Goal: Task Accomplishment & Management: Use online tool/utility

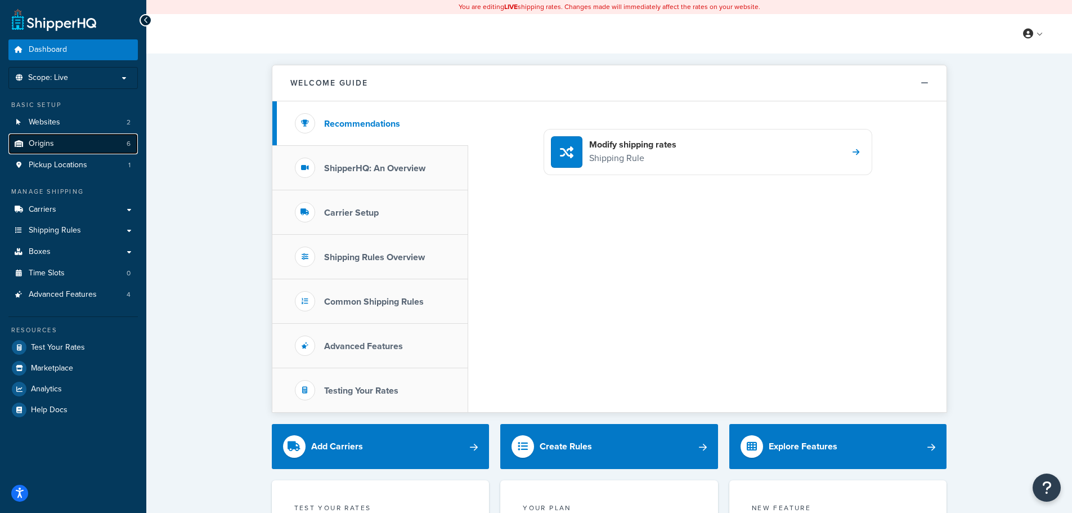
click at [96, 145] on link "Origins 6" at bounding box center [72, 143] width 129 height 21
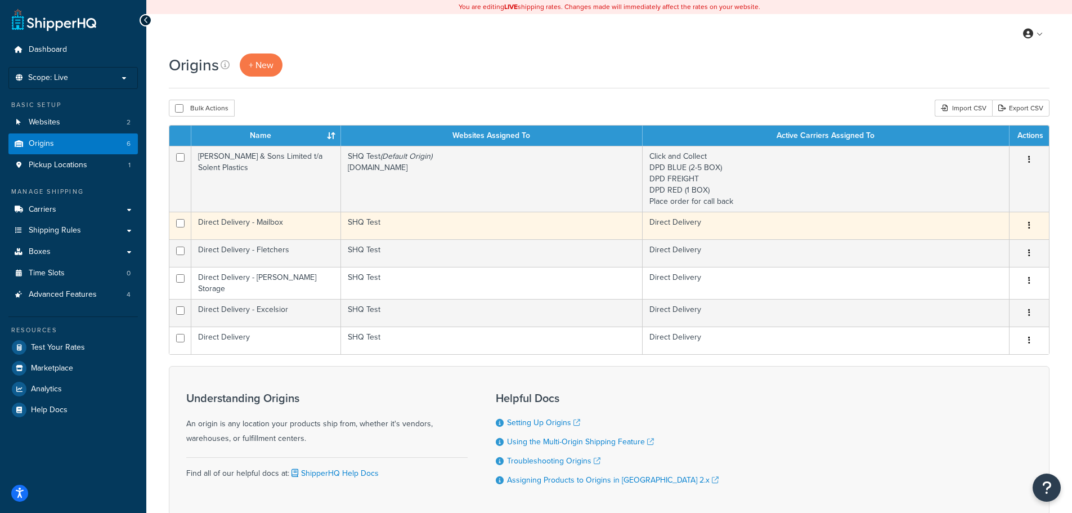
click at [1031, 223] on button "button" at bounding box center [1029, 226] width 16 height 18
click at [988, 272] on link "Duplicate" at bounding box center [991, 269] width 89 height 23
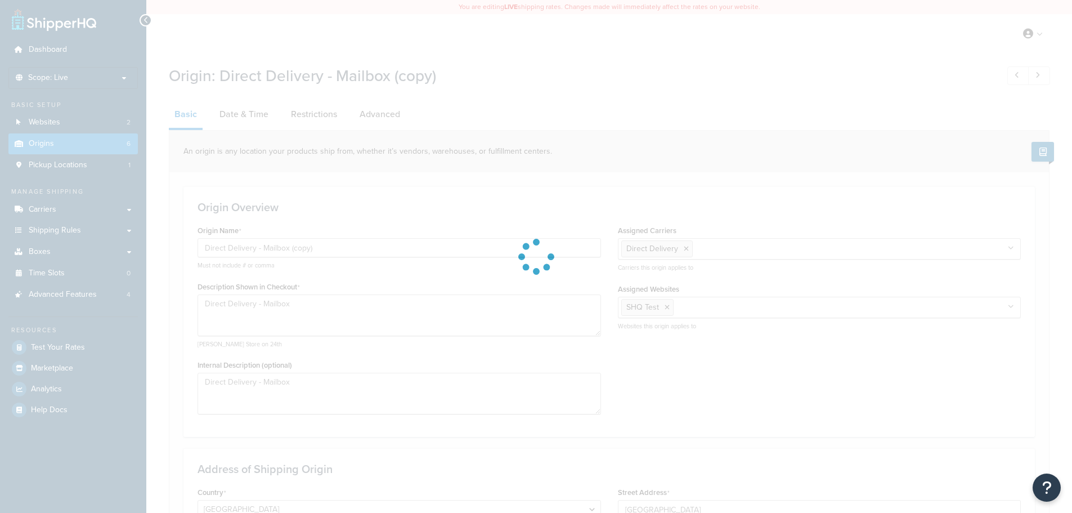
select select "1226"
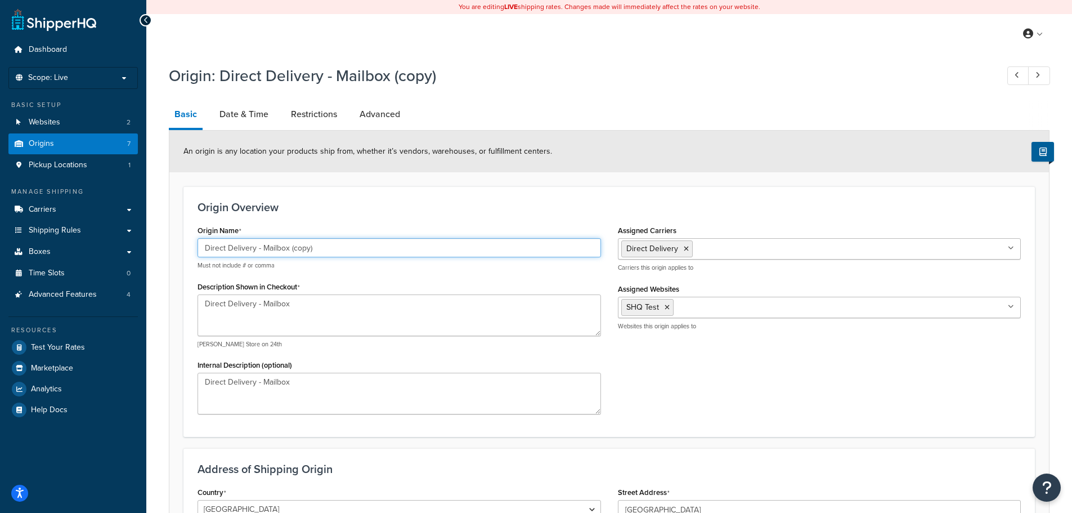
drag, startPoint x: 264, startPoint y: 244, endPoint x: 496, endPoint y: 251, distance: 232.5
click at [496, 251] on input "Direct Delivery - Mailbox (copy)" at bounding box center [398, 247] width 403 height 19
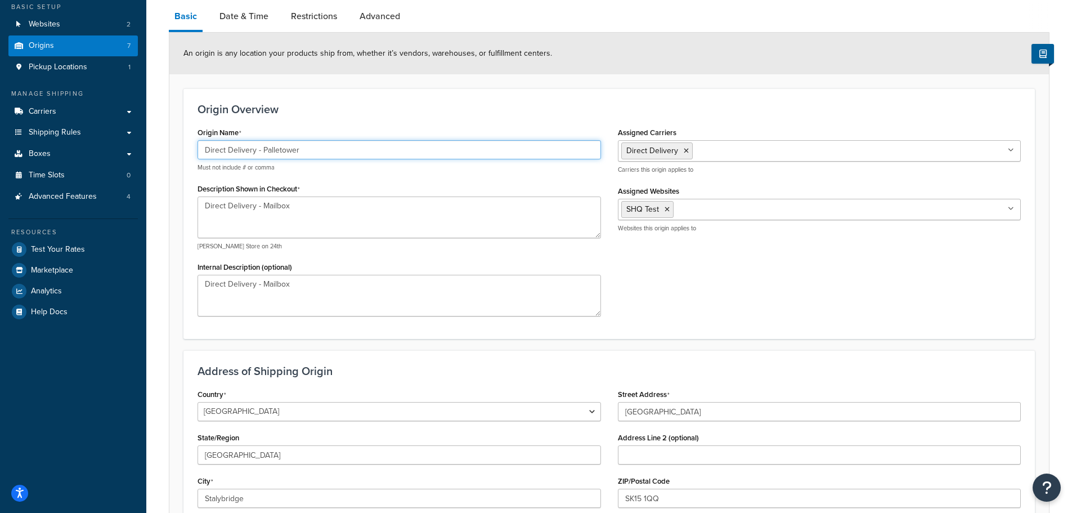
scroll to position [113, 0]
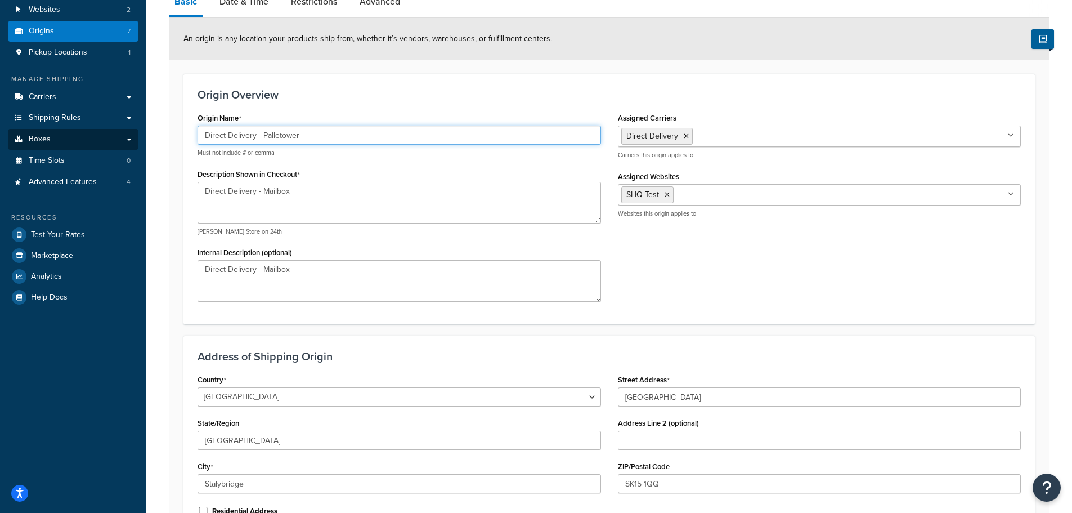
drag, startPoint x: 318, startPoint y: 132, endPoint x: 23, endPoint y: 133, distance: 295.4
click at [23, 133] on div "Dashboard Scope: Live Basic Setup Websites 2 Origins 7 Pickup Locations 1 Manag…" at bounding box center [536, 265] width 1072 height 756
type input "Direct Delivery - Palletower"
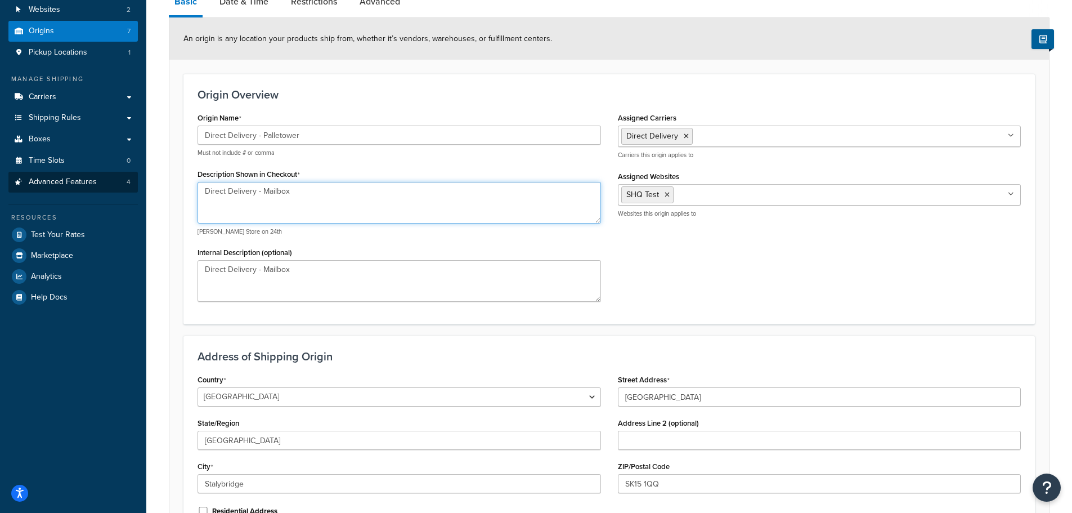
drag, startPoint x: 166, startPoint y: 171, endPoint x: 76, endPoint y: 174, distance: 90.1
click at [74, 171] on div "Dashboard Scope: Live Basic Setup Websites 2 Origins 7 Pickup Locations 1 Manag…" at bounding box center [536, 265] width 1072 height 756
paste textarea "Palletower"
type textarea "Direct Delivery - Palletower"
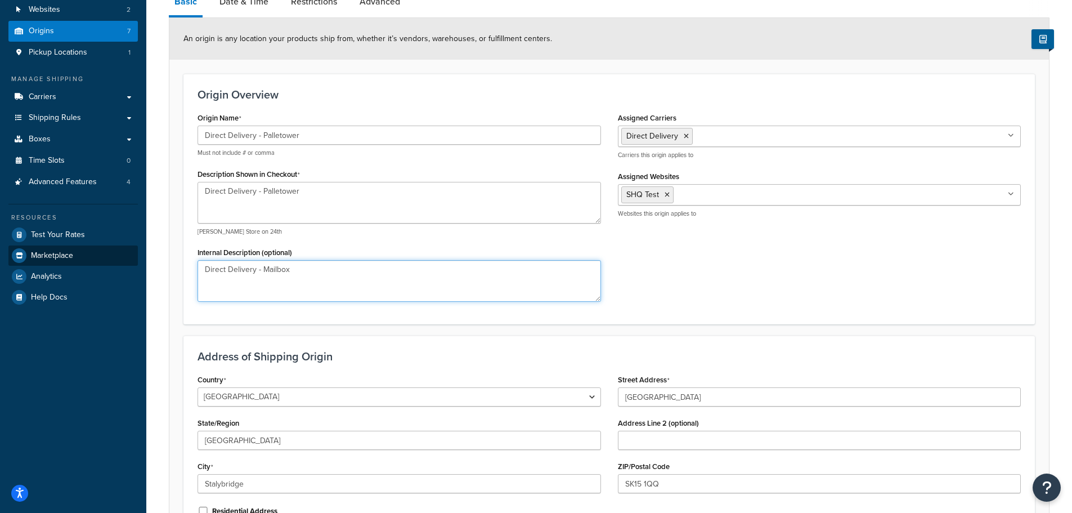
drag, startPoint x: 345, startPoint y: 263, endPoint x: 58, endPoint y: 262, distance: 286.9
click at [58, 262] on div "Dashboard Scope: Live Basic Setup Websites 2 Origins 7 Pickup Locations 1 Manag…" at bounding box center [536, 265] width 1072 height 756
paste textarea "Palletower"
type textarea "Direct Delivery - Palletower"
click at [767, 285] on div "Origin Name Direct Delivery - Palletower Must not include # or comma Descriptio…" at bounding box center [609, 210] width 840 height 200
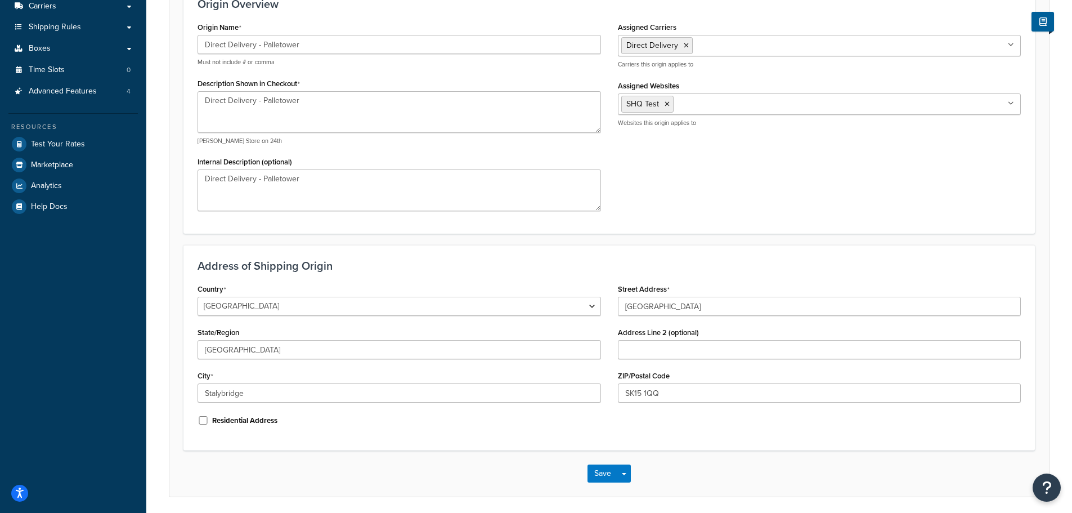
scroll to position [225, 0]
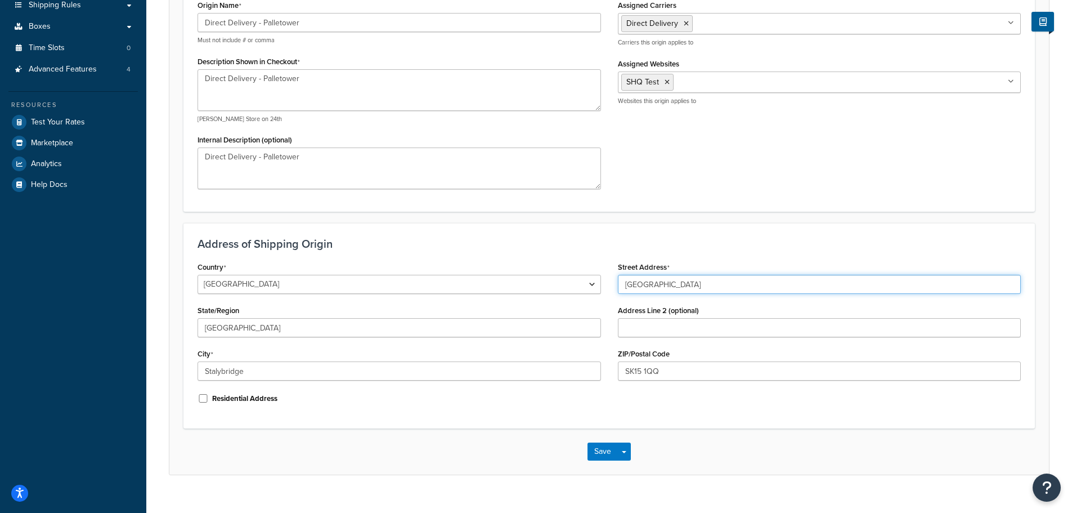
click at [766, 281] on input "Bayley Street" at bounding box center [819, 284] width 403 height 19
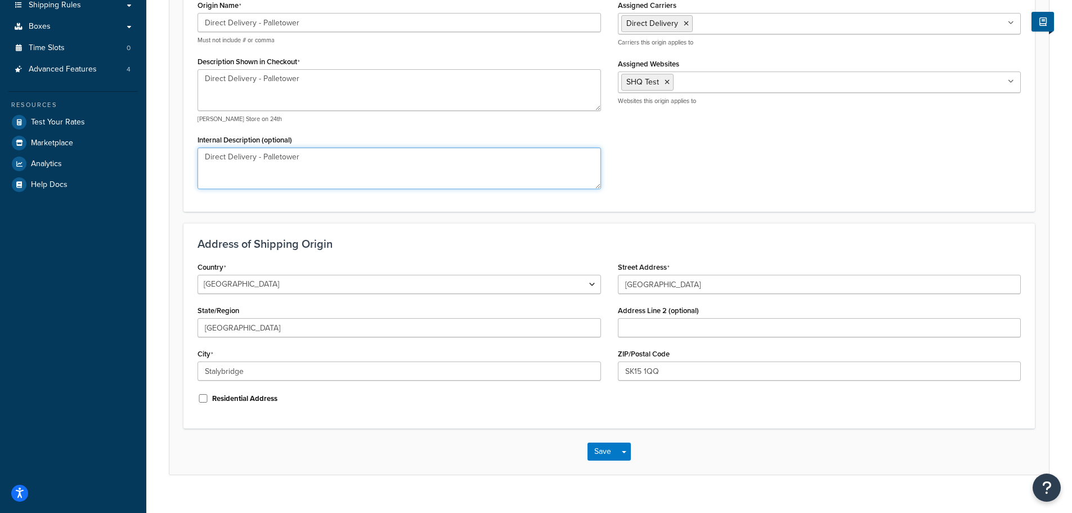
type input "Bayley Street"
type textarea "Direct Delivery - Mailbox"
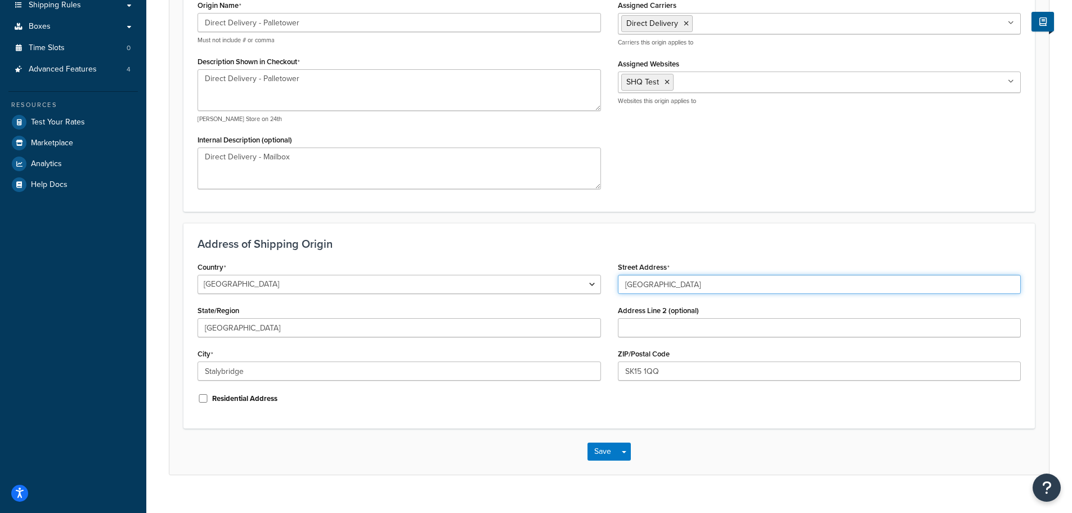
click at [690, 286] on input "Bayley Street" at bounding box center [819, 284] width 403 height 19
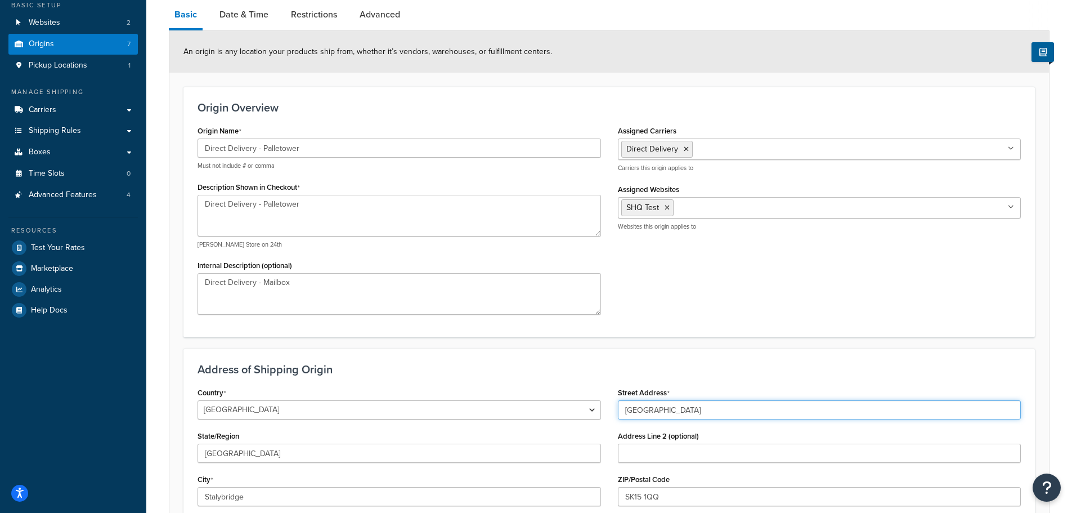
scroll to position [0, 0]
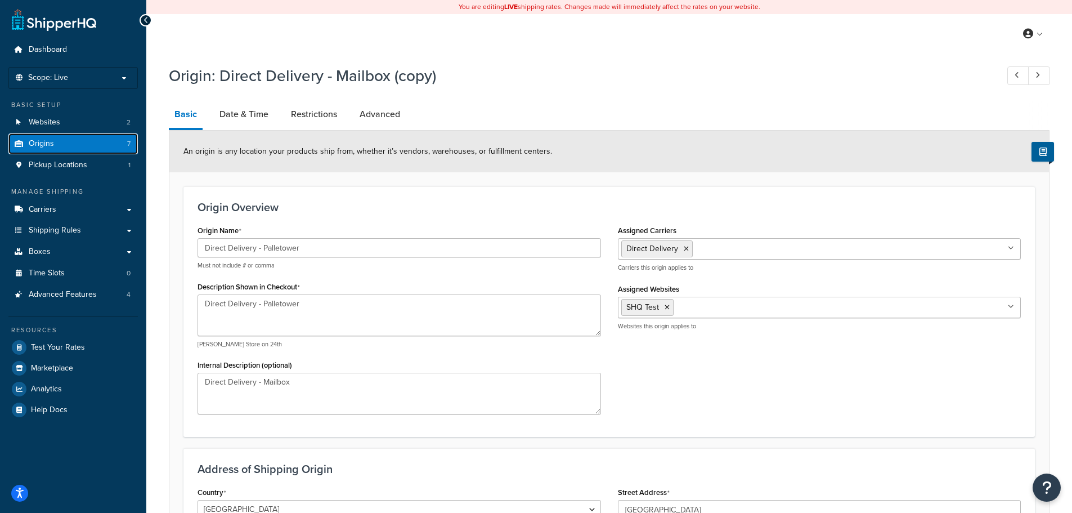
click at [57, 142] on link "Origins 7" at bounding box center [72, 143] width 129 height 21
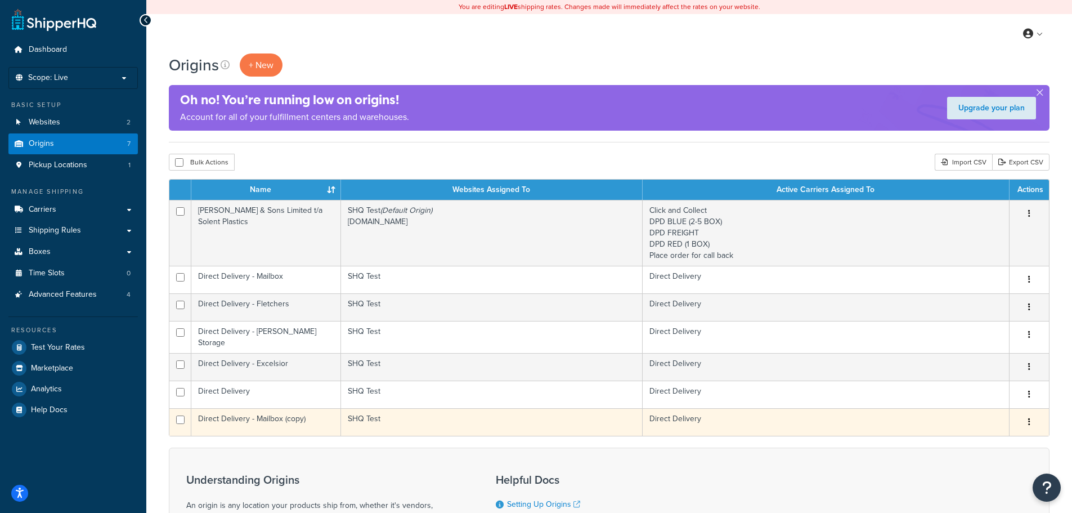
click at [1031, 413] on button "button" at bounding box center [1029, 422] width 16 height 18
click at [985, 483] on link "Delete" at bounding box center [991, 489] width 89 height 23
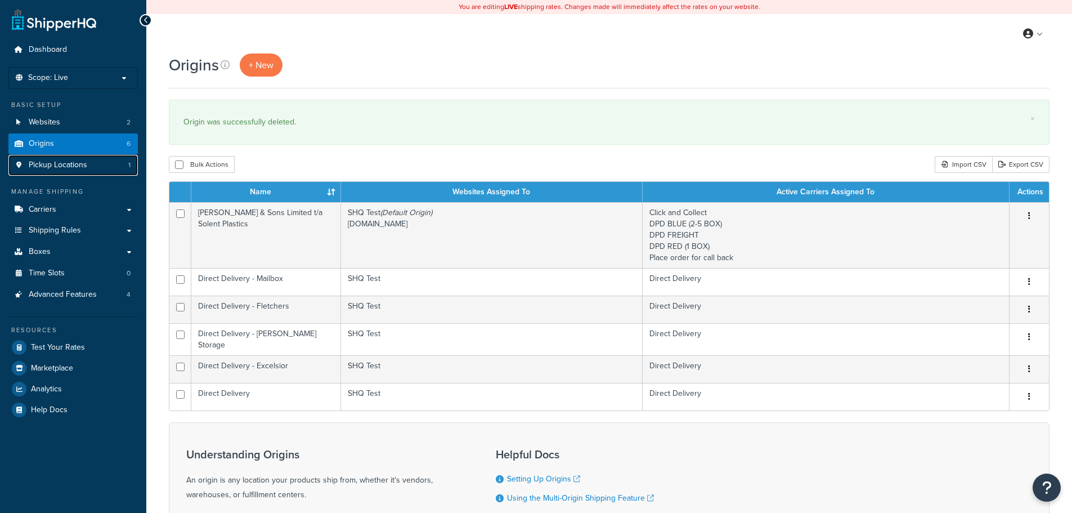
click at [100, 169] on link "Pickup Locations 1" at bounding box center [72, 165] width 129 height 21
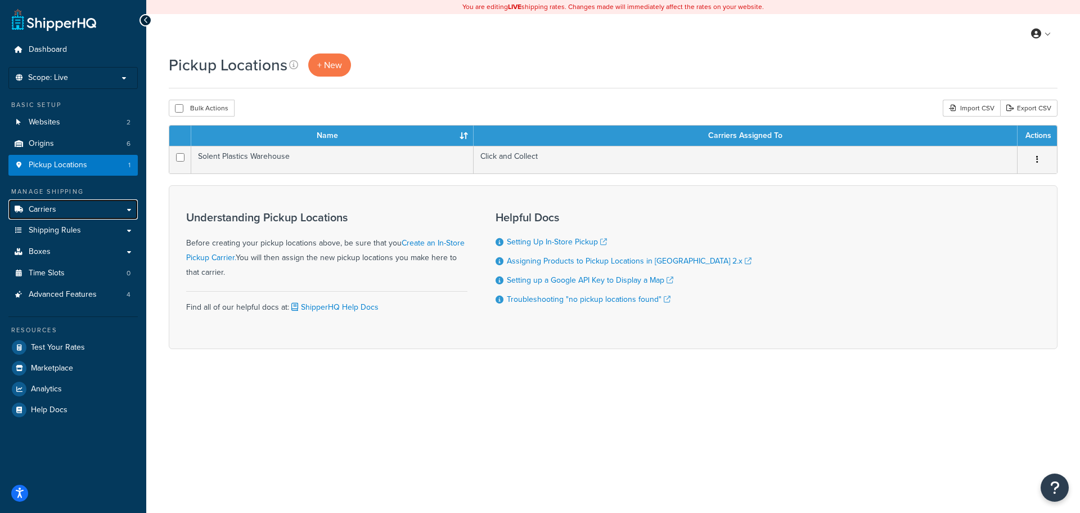
click at [69, 212] on link "Carriers" at bounding box center [72, 209] width 129 height 21
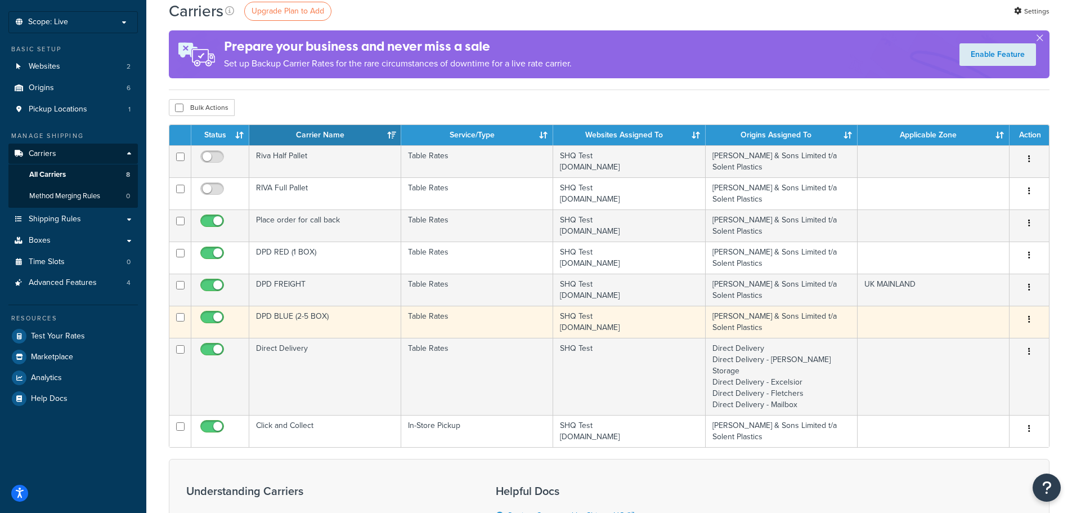
scroll to position [56, 0]
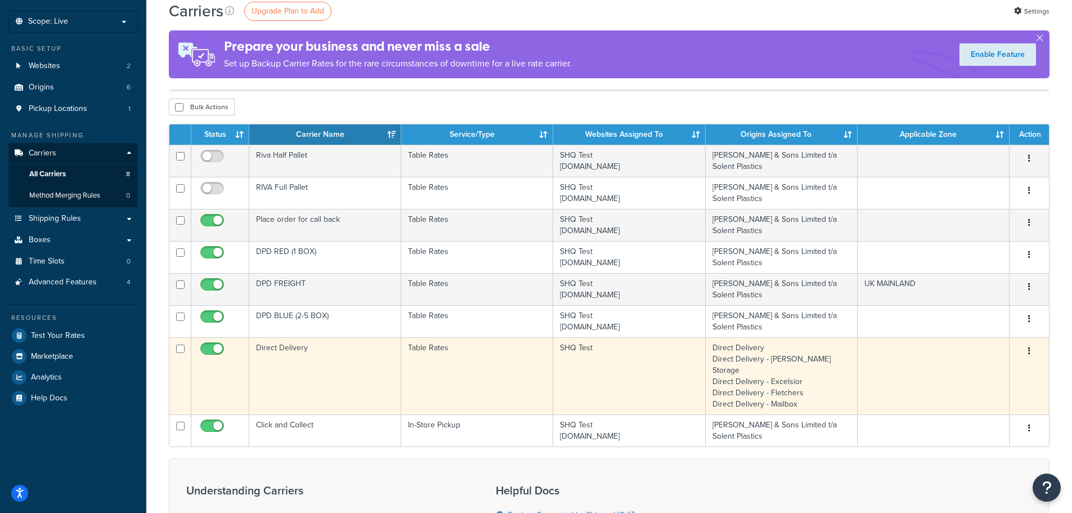
click at [519, 362] on td "Table Rates" at bounding box center [477, 375] width 152 height 77
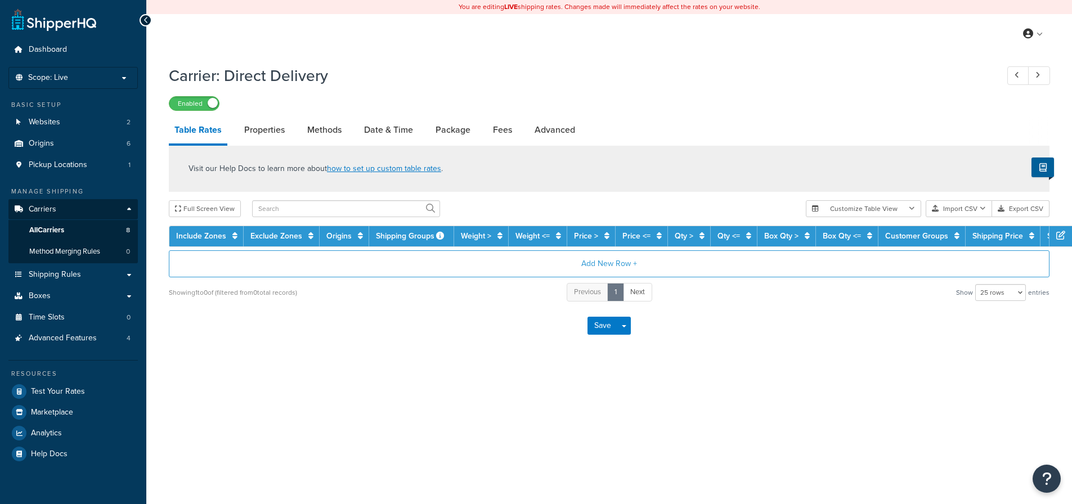
select select "25"
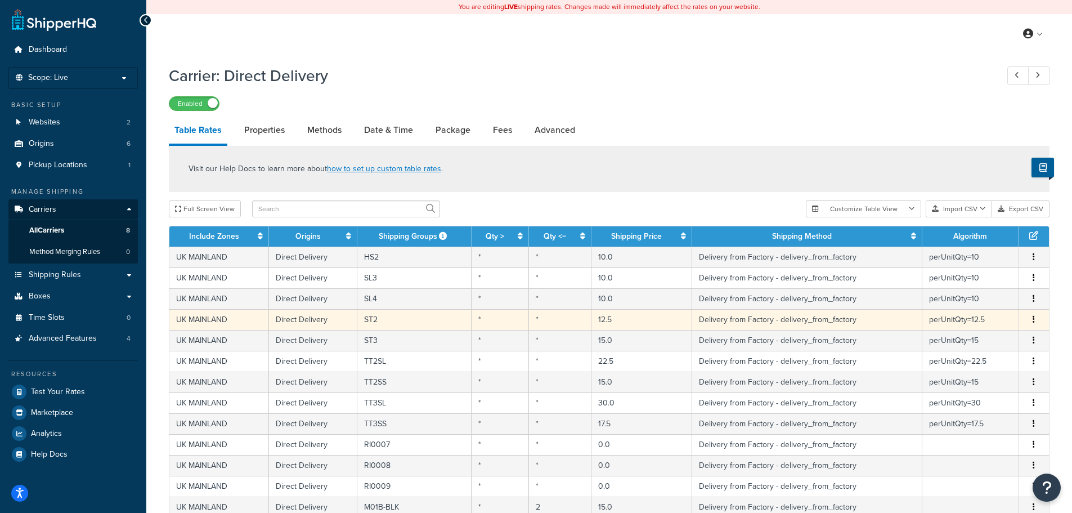
scroll to position [413, 0]
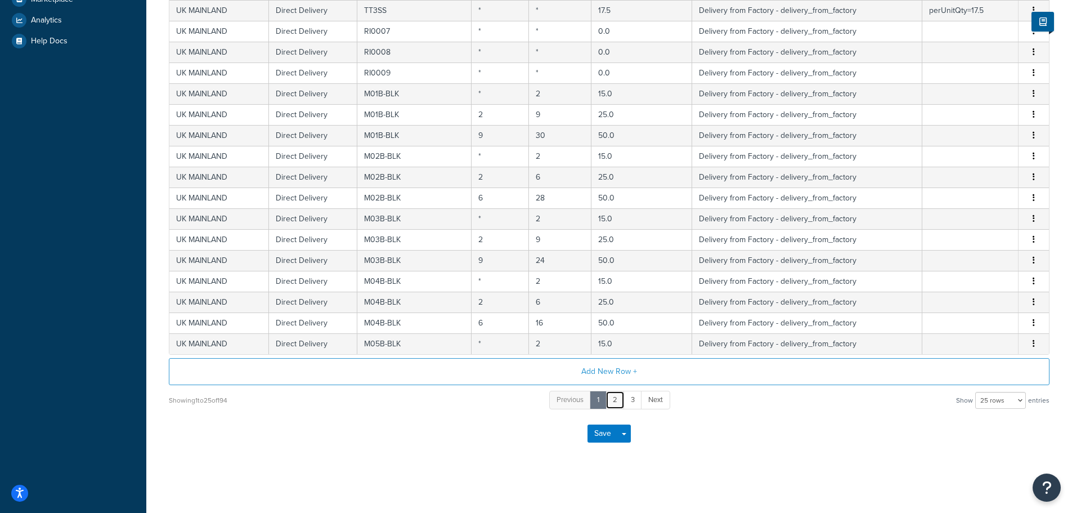
click at [618, 402] on link "2" at bounding box center [614, 399] width 19 height 19
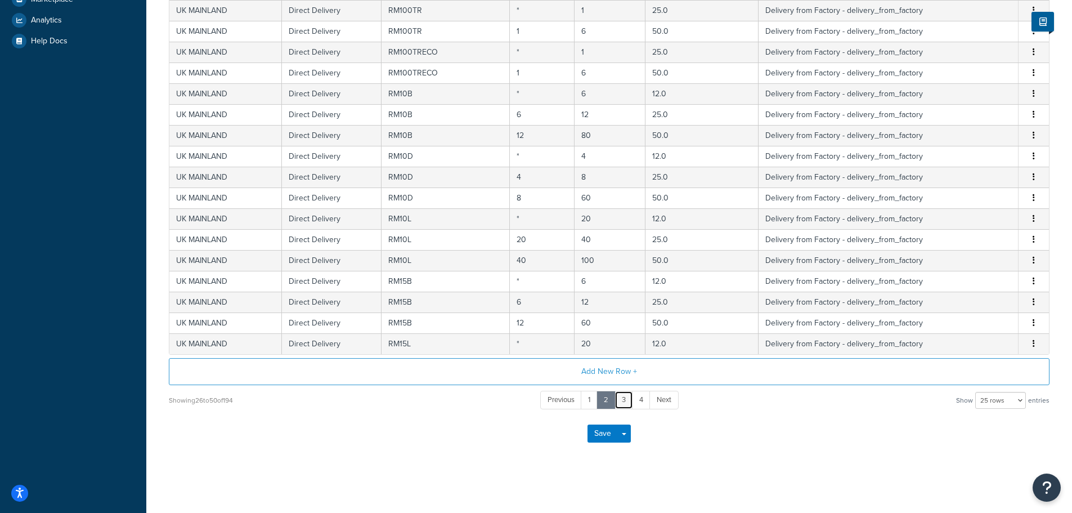
click at [627, 397] on link "3" at bounding box center [623, 399] width 19 height 19
click at [639, 400] on link "4" at bounding box center [632, 399] width 19 height 19
click at [639, 404] on link "5" at bounding box center [632, 399] width 19 height 19
click at [632, 399] on link "6" at bounding box center [633, 399] width 19 height 19
click at [634, 401] on link "7" at bounding box center [633, 399] width 19 height 19
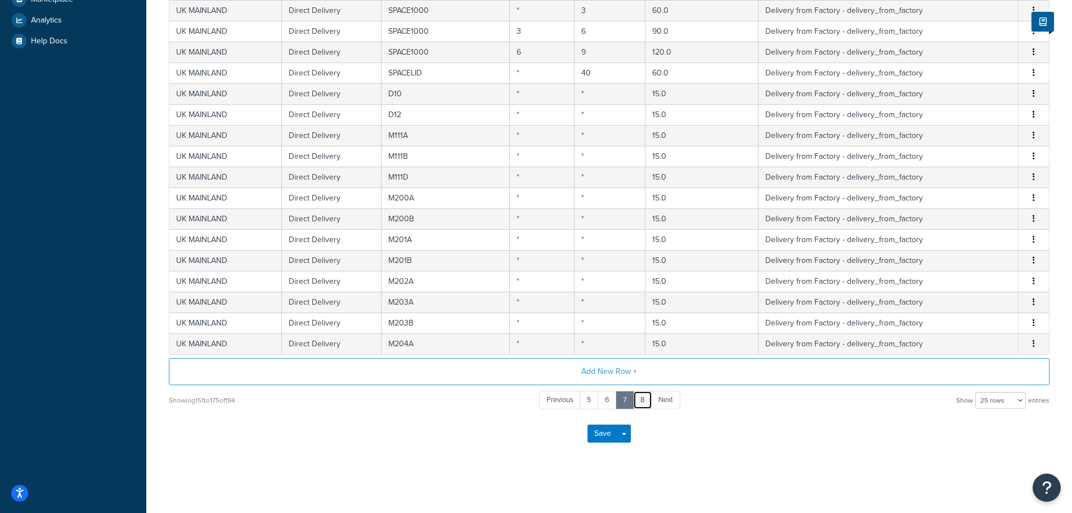
click at [640, 403] on link "8" at bounding box center [642, 399] width 19 height 19
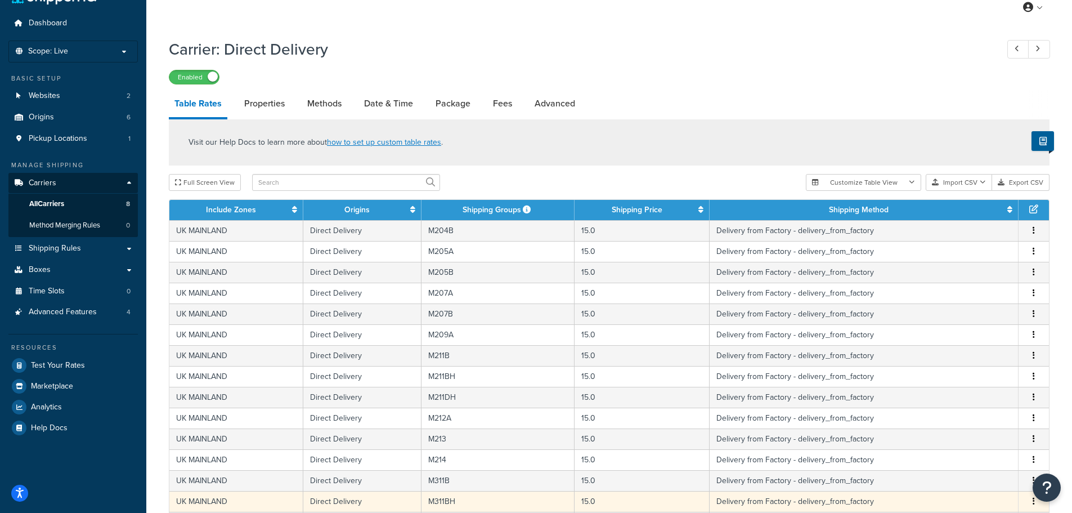
scroll to position [0, 0]
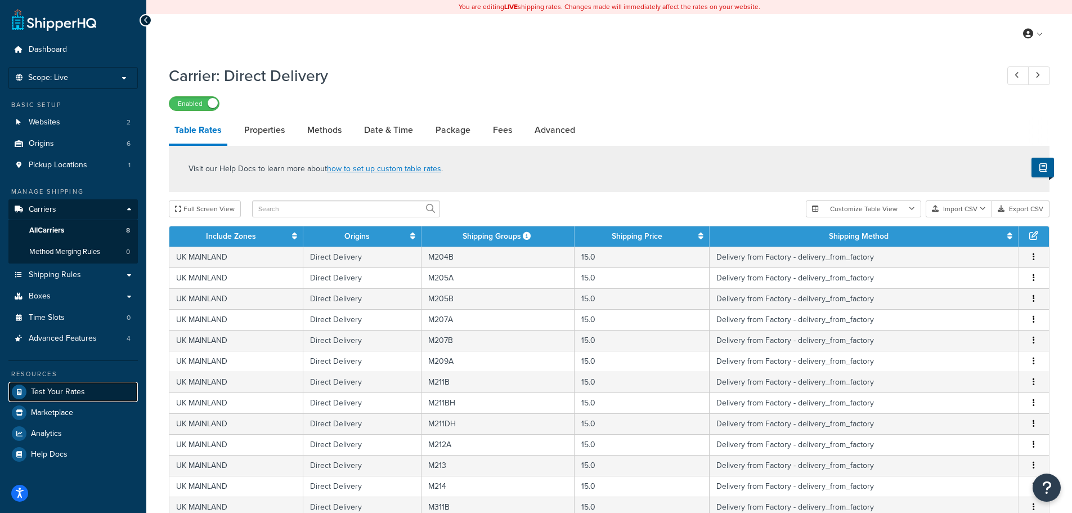
click at [73, 395] on span "Test Your Rates" at bounding box center [58, 392] width 54 height 10
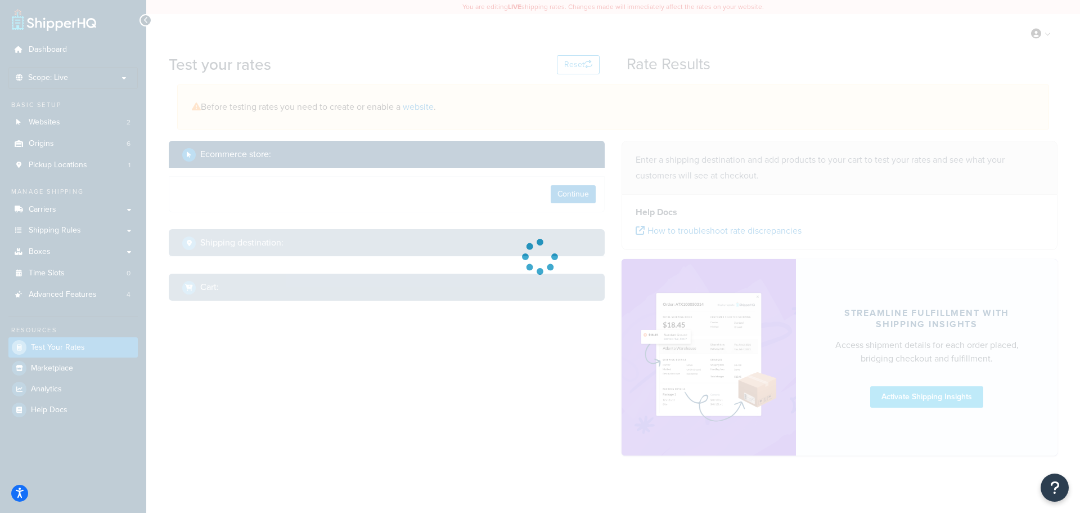
select select "TX"
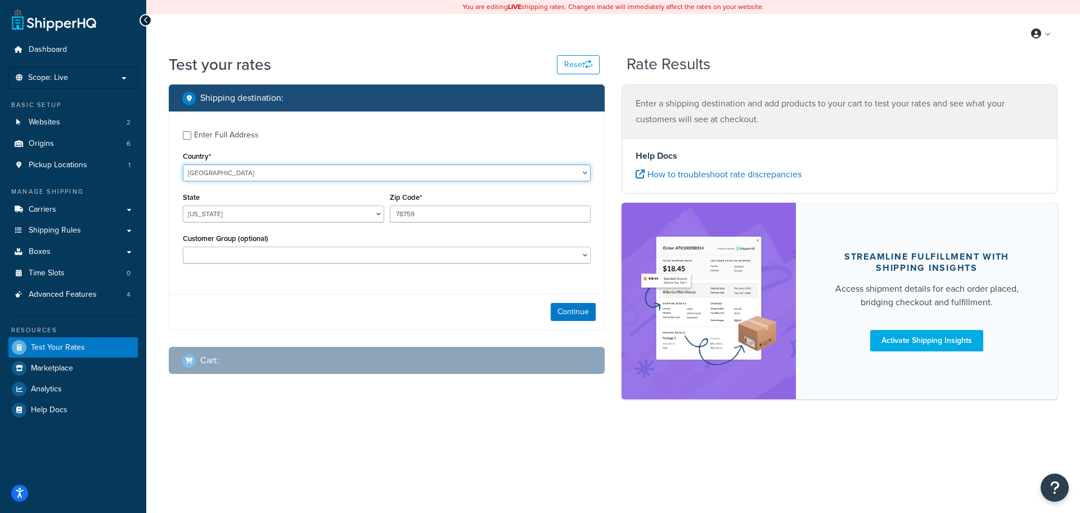
click at [244, 169] on select "United States United Kingdom Afghanistan Åland Islands Albania Algeria American…" at bounding box center [387, 172] width 408 height 17
select select "GB"
click at [183, 164] on select "United States United Kingdom Afghanistan Åland Islands Albania Algeria American…" at bounding box center [387, 172] width 408 height 17
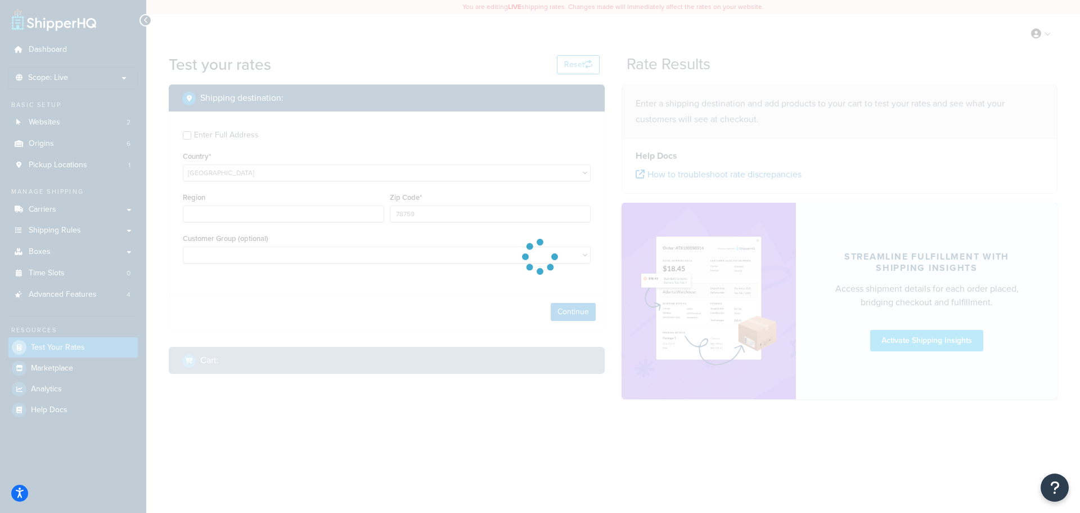
click at [445, 215] on div at bounding box center [540, 256] width 1080 height 513
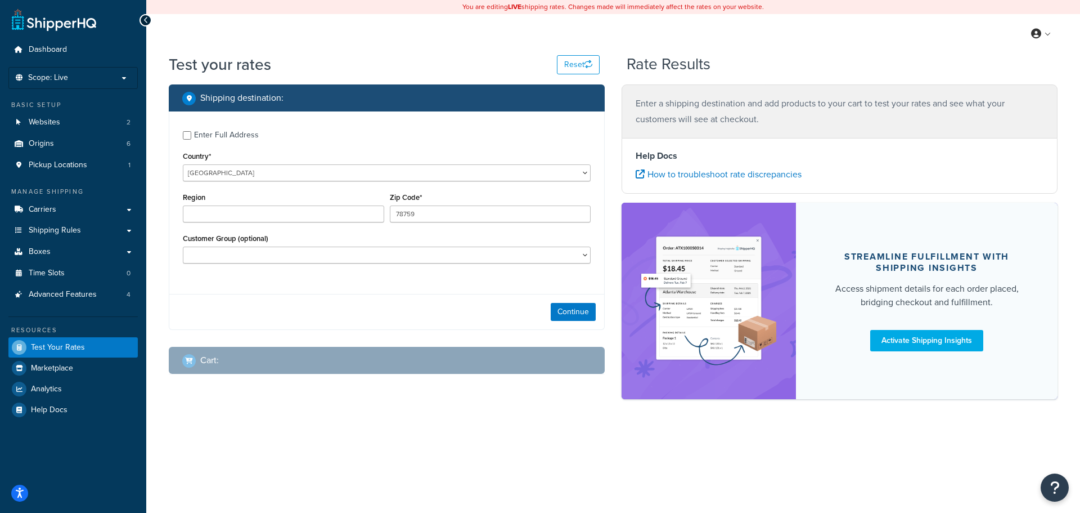
type input "TX"
click at [438, 216] on input "78759" at bounding box center [490, 213] width 201 height 17
type input "ST18 0RB"
click at [571, 311] on button "Continue" at bounding box center [573, 312] width 45 height 18
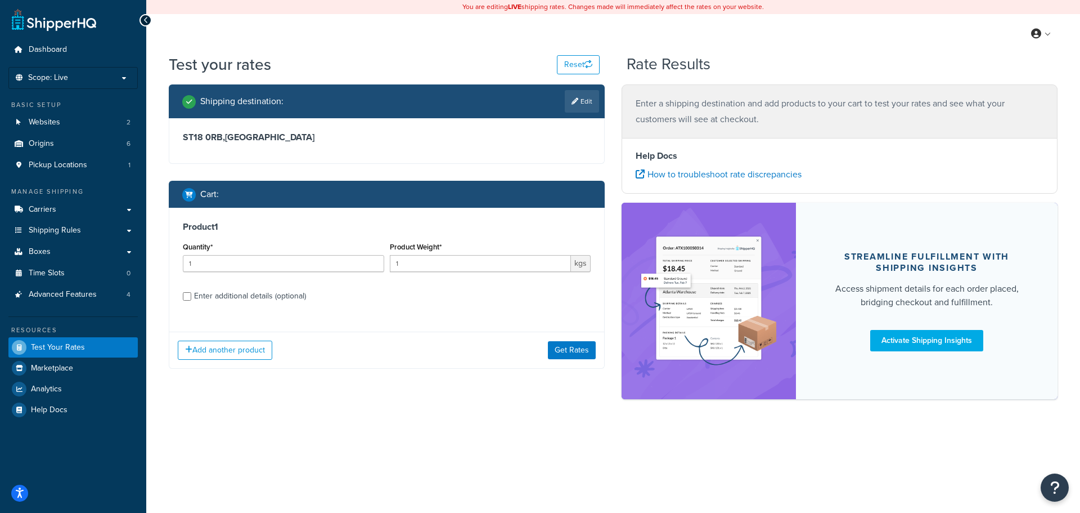
click at [232, 297] on div "Enter additional details (optional)" at bounding box center [250, 296] width 112 height 16
click at [191, 297] on input "Enter additional details (optional)" at bounding box center [187, 296] width 8 height 8
checkbox input "true"
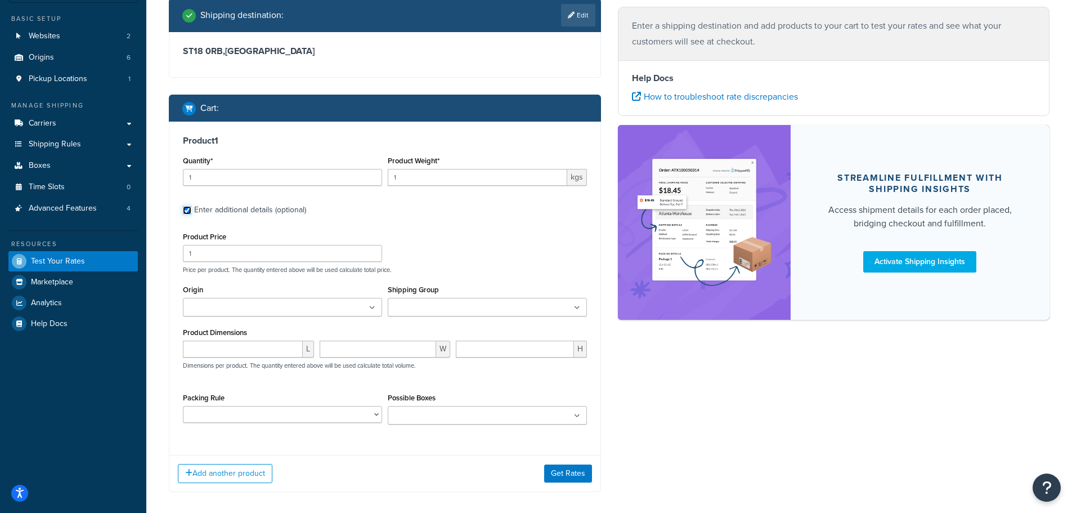
scroll to position [113, 0]
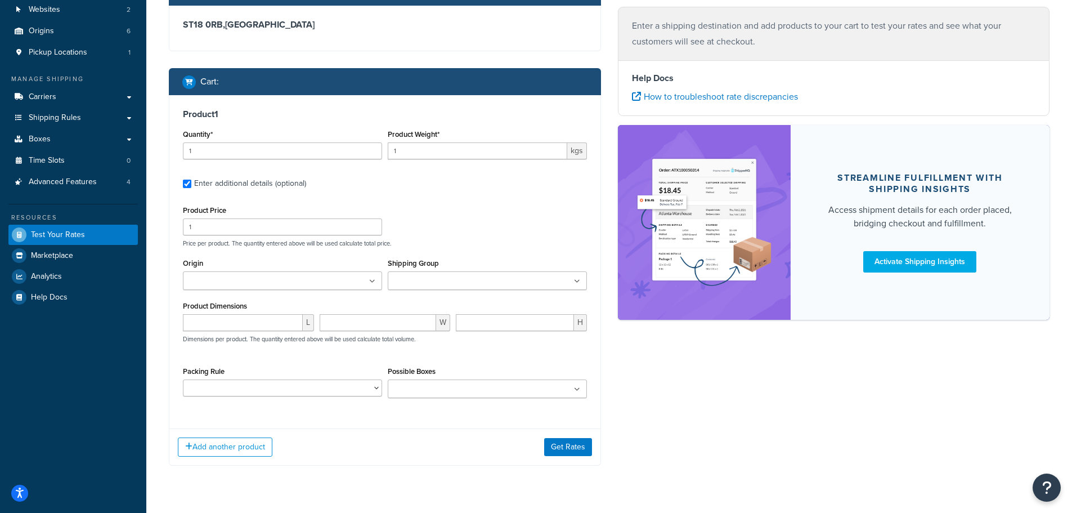
click at [263, 283] on input "Origin" at bounding box center [236, 281] width 100 height 12
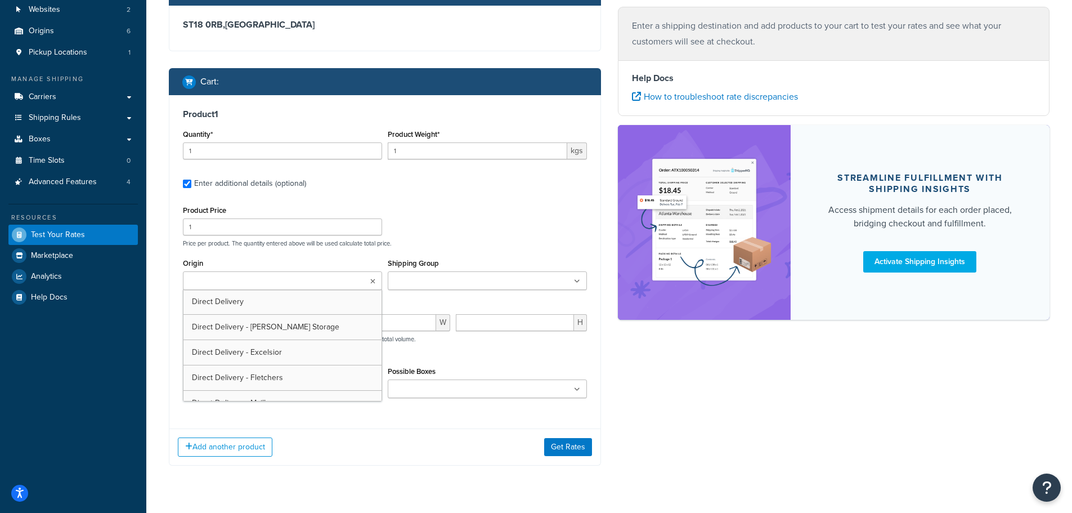
click at [480, 210] on div "Product Price 1 Price per product. The quantity entered above will be used calc…" at bounding box center [385, 225] width 410 height 44
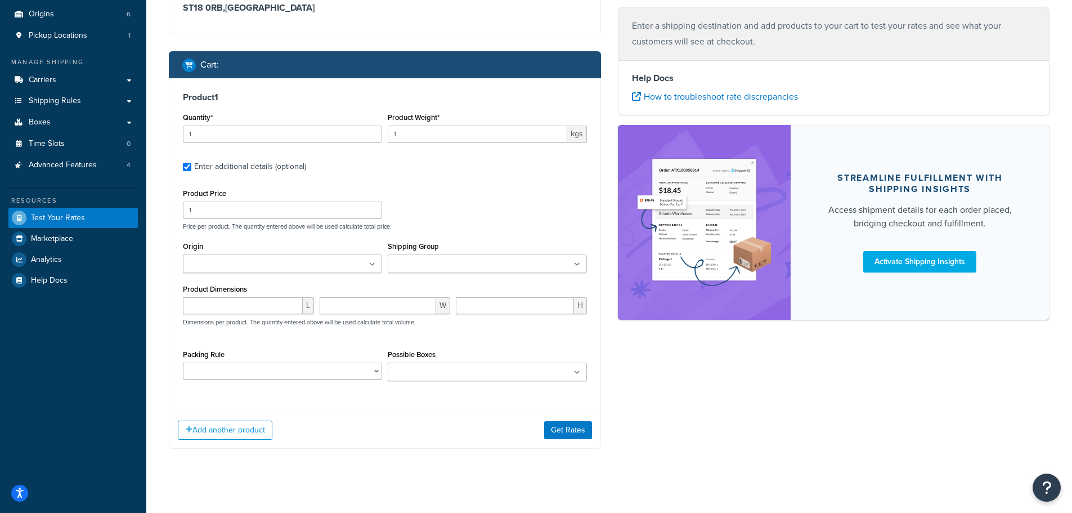
scroll to position [138, 0]
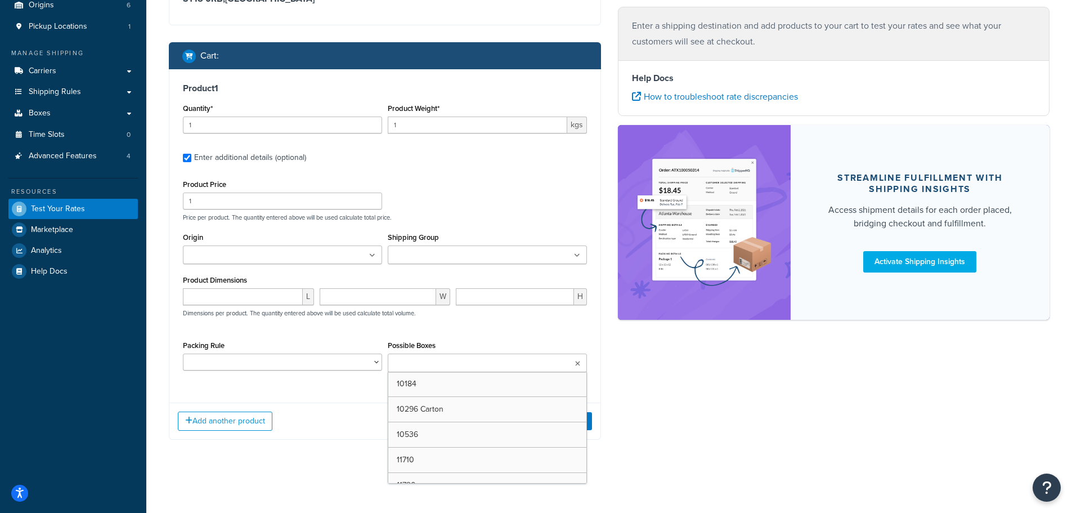
click at [421, 355] on ul at bounding box center [487, 362] width 199 height 19
click at [280, 365] on select "DEFAULT BOX RULE DPD FREIGHT PACKING RULE Nesting Product PACK OF 1 BOX PACK OF…" at bounding box center [282, 361] width 199 height 17
click at [437, 327] on div "L W H Dimensions per product. The quantity entered above will be used calculate…" at bounding box center [385, 308] width 410 height 41
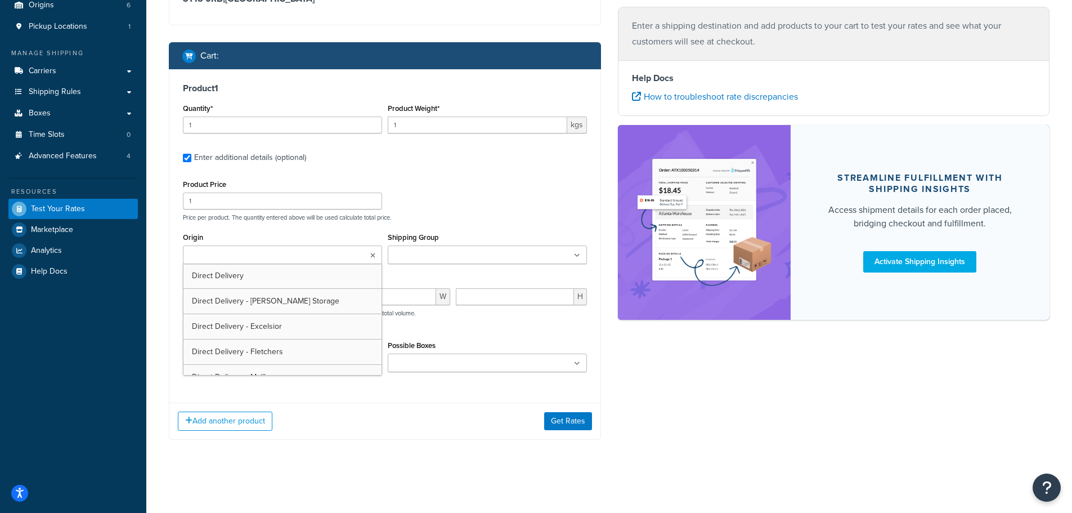
click at [245, 253] on input "Origin" at bounding box center [236, 255] width 100 height 12
drag, startPoint x: 497, startPoint y: 191, endPoint x: 497, endPoint y: 197, distance: 6.8
click at [497, 194] on div "Product Price 1 Price per product. The quantity entered above will be used calc…" at bounding box center [385, 199] width 410 height 44
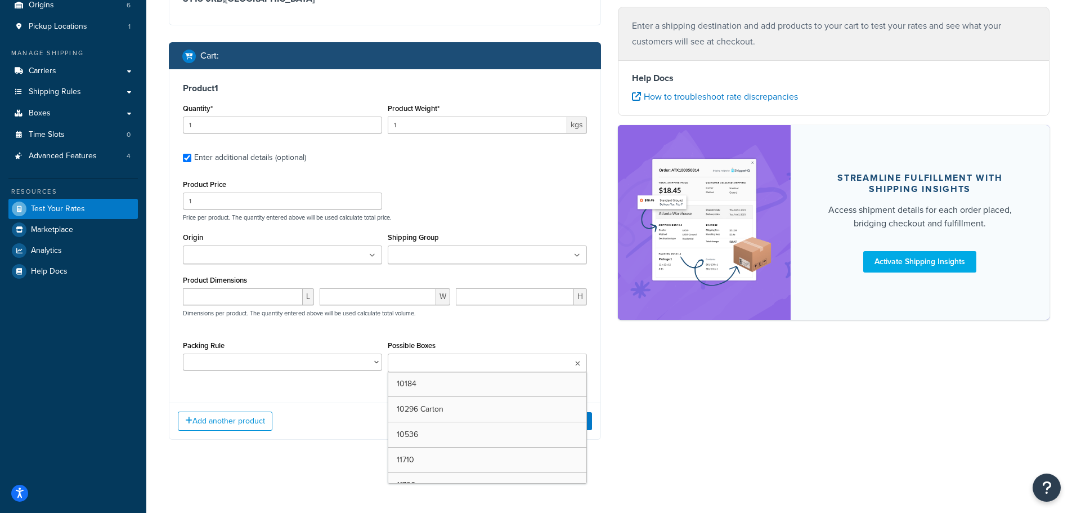
click at [473, 367] on input "Possible Boxes" at bounding box center [441, 363] width 100 height 12
click at [475, 168] on div "Product 1 Quantity* 1 Product Weight* 1 kgs Enter additional details (optional)…" at bounding box center [384, 231] width 431 height 325
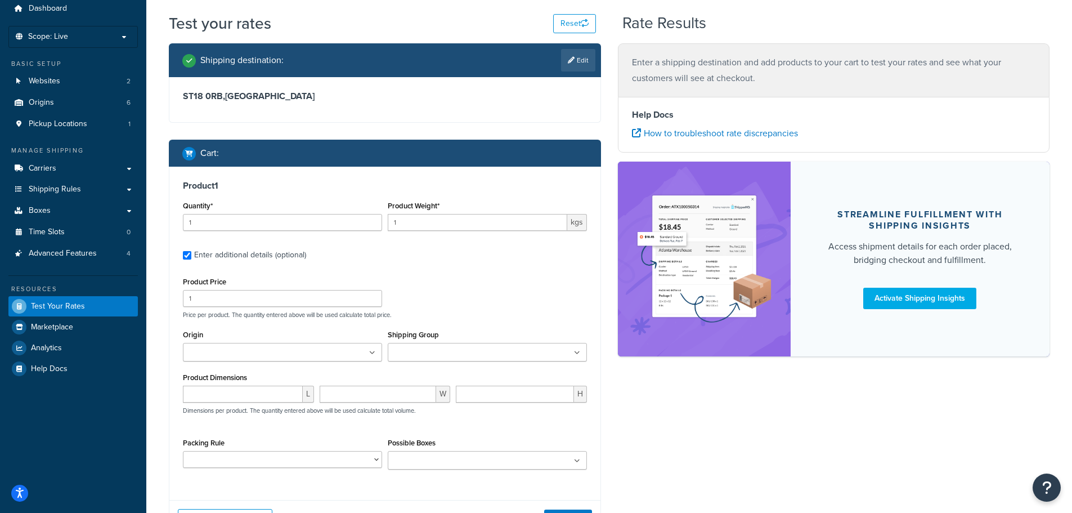
scroll to position [138, 0]
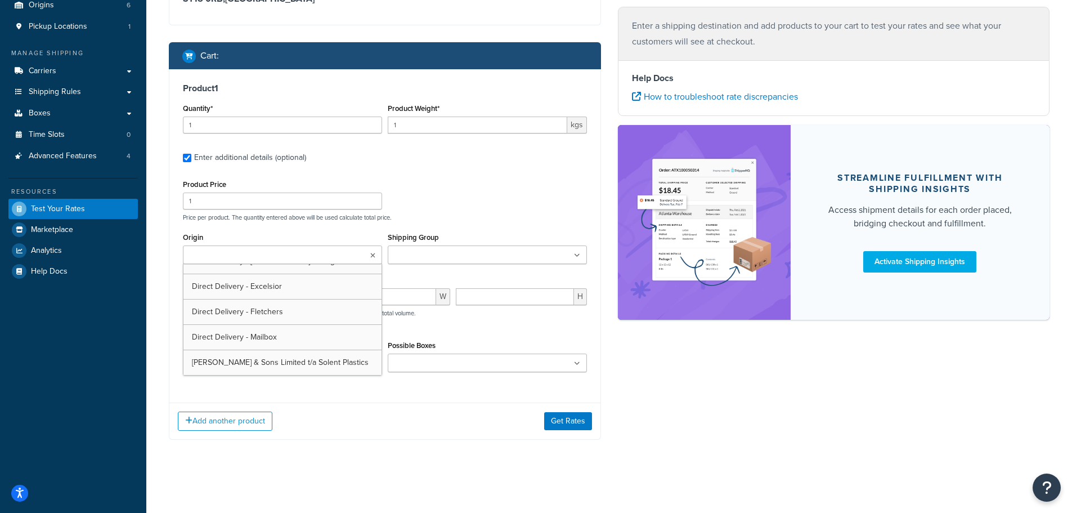
click at [230, 251] on input "Origin" at bounding box center [236, 255] width 100 height 12
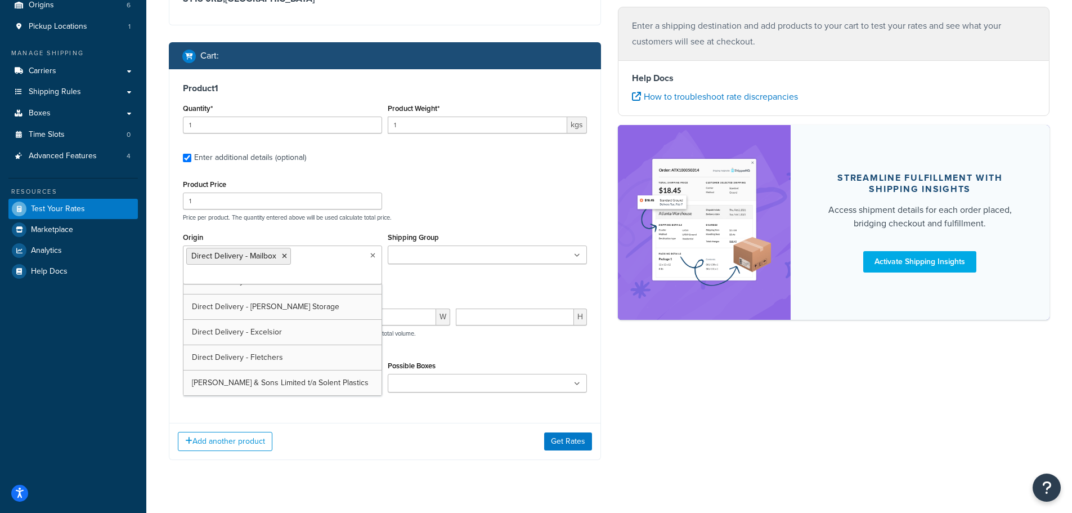
scroll to position [15, 0]
click at [483, 183] on div "Product Price 1 Price per product. The quantity entered above will be used calc…" at bounding box center [385, 199] width 410 height 44
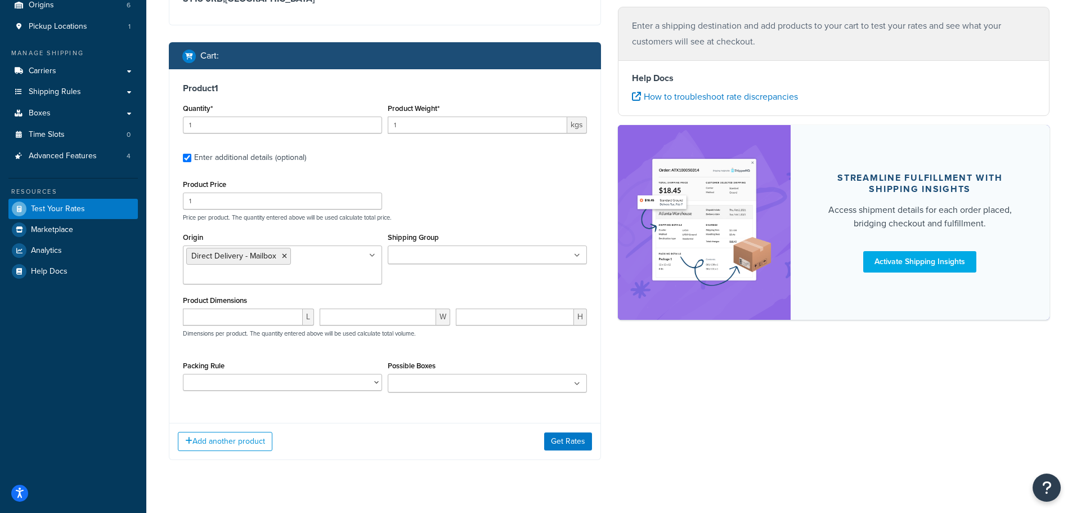
click at [397, 374] on ul at bounding box center [487, 383] width 199 height 19
click at [209, 312] on input "number" at bounding box center [243, 316] width 120 height 17
type input "40"
type input "3"
click at [463, 249] on input "Shipping Group" at bounding box center [441, 255] width 100 height 12
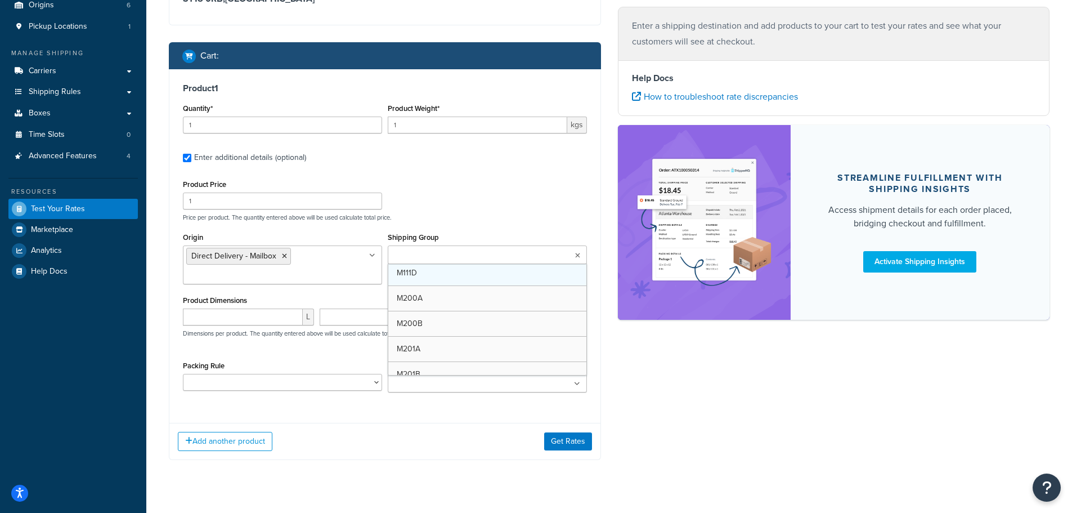
scroll to position [256, 0]
click at [347, 448] on div "Add another product Get Rates" at bounding box center [384, 441] width 431 height 37
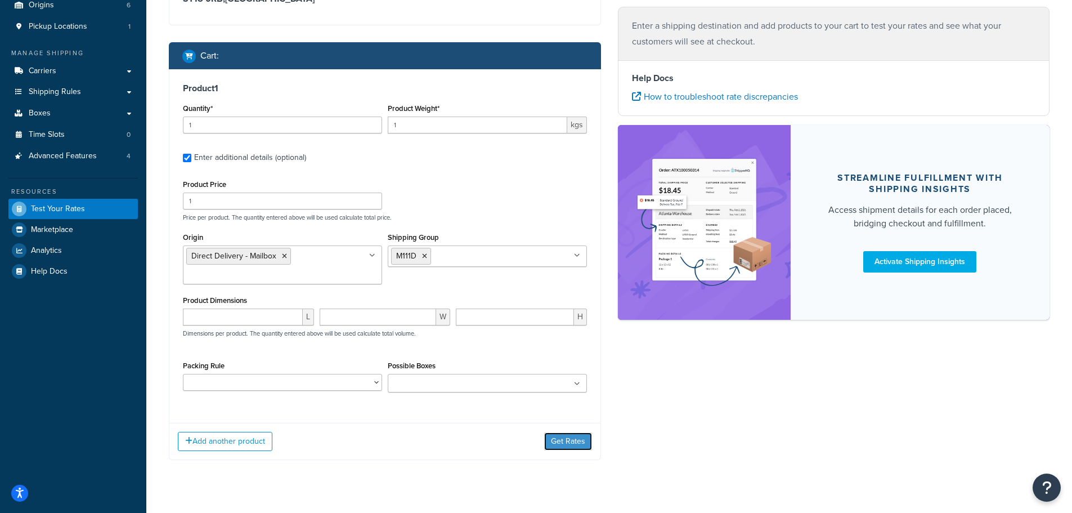
click at [555, 438] on button "Get Rates" at bounding box center [568, 441] width 48 height 18
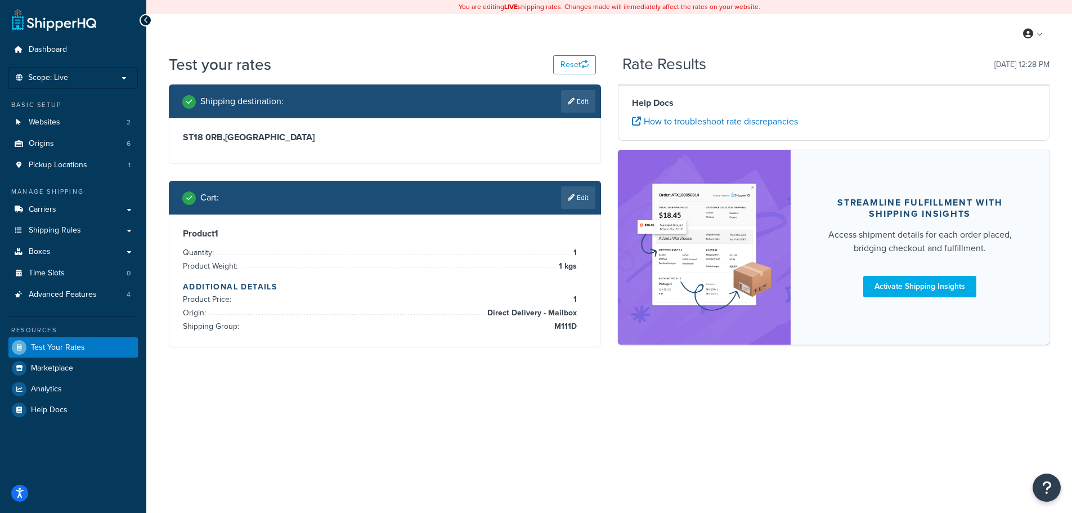
scroll to position [0, 0]
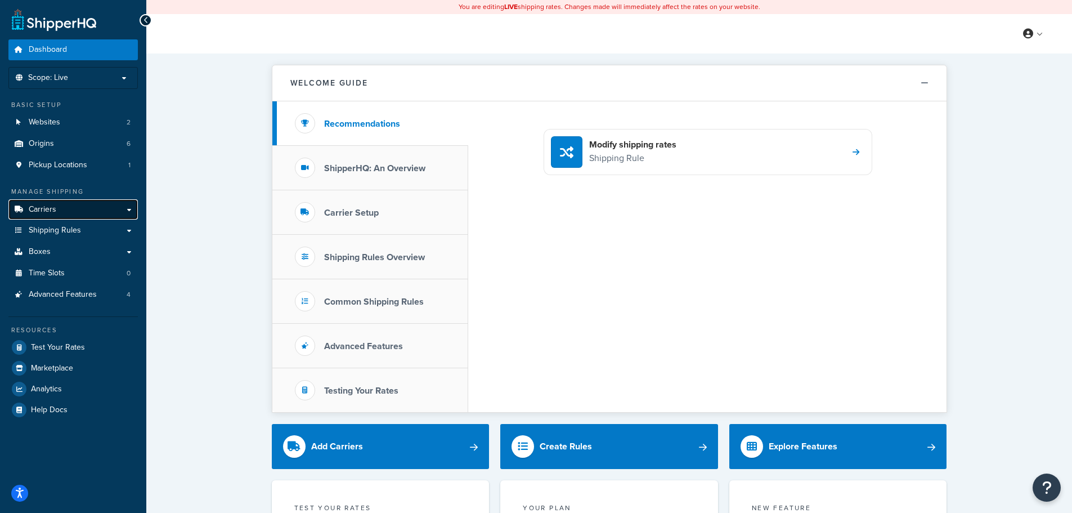
click at [50, 208] on span "Carriers" at bounding box center [43, 210] width 28 height 10
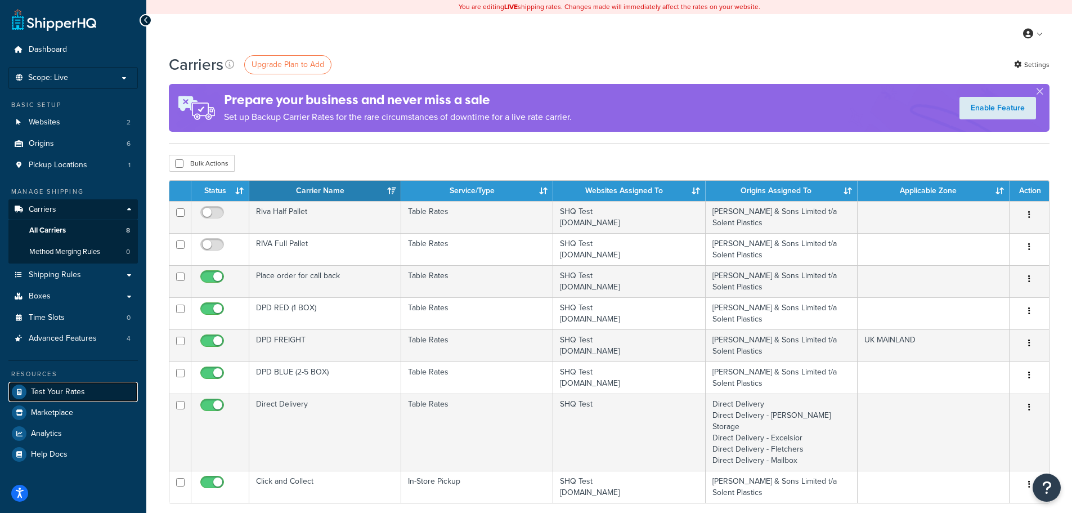
click at [89, 383] on link "Test Your Rates" at bounding box center [72, 391] width 129 height 20
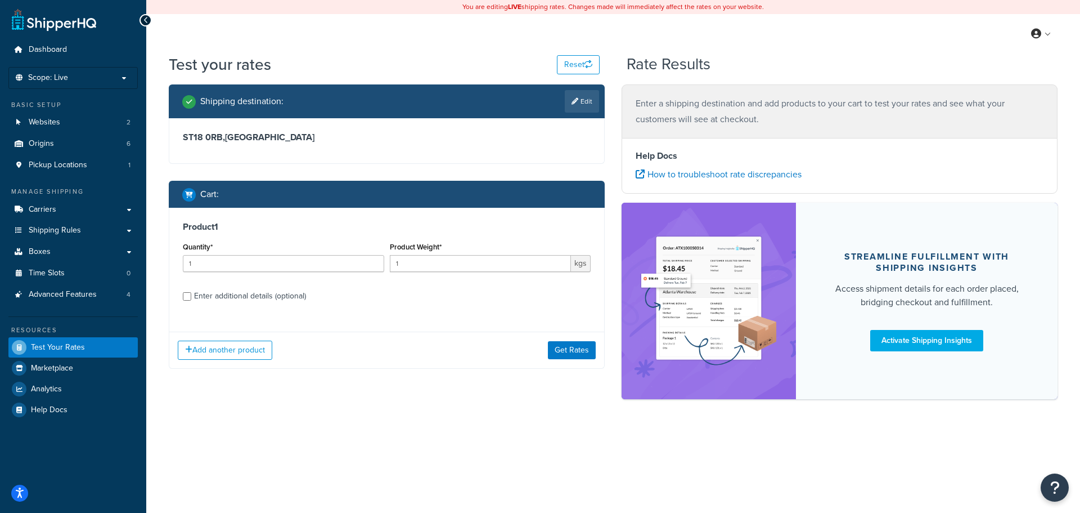
click at [249, 285] on div "Product 1 Quantity* 1 Product Weight* 1 kgs Enter additional details (optional)" at bounding box center [386, 265] width 435 height 115
click at [254, 293] on div "Enter additional details (optional)" at bounding box center [250, 296] width 112 height 16
click at [191, 293] on input "Enter additional details (optional)" at bounding box center [187, 296] width 8 height 8
checkbox input "true"
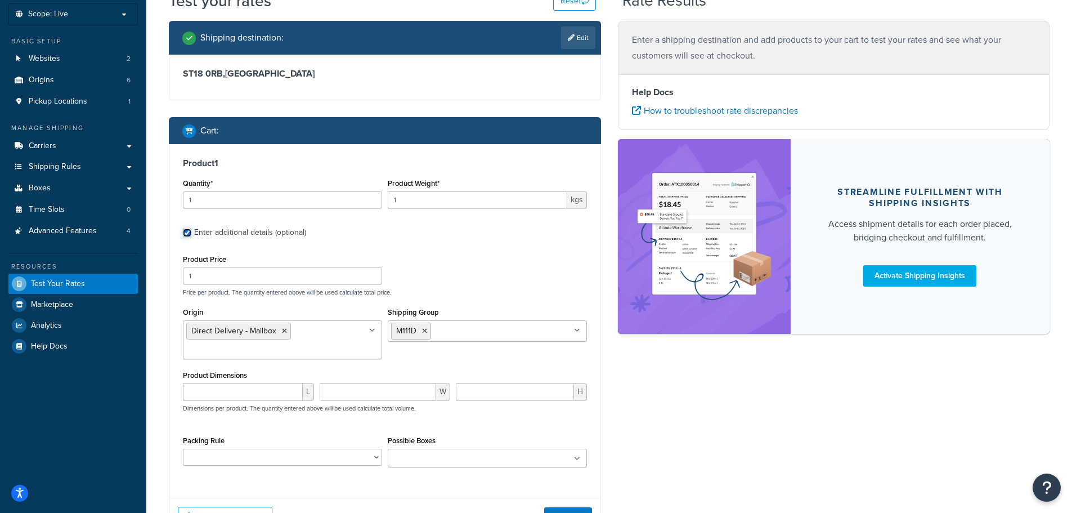
scroll to position [66, 0]
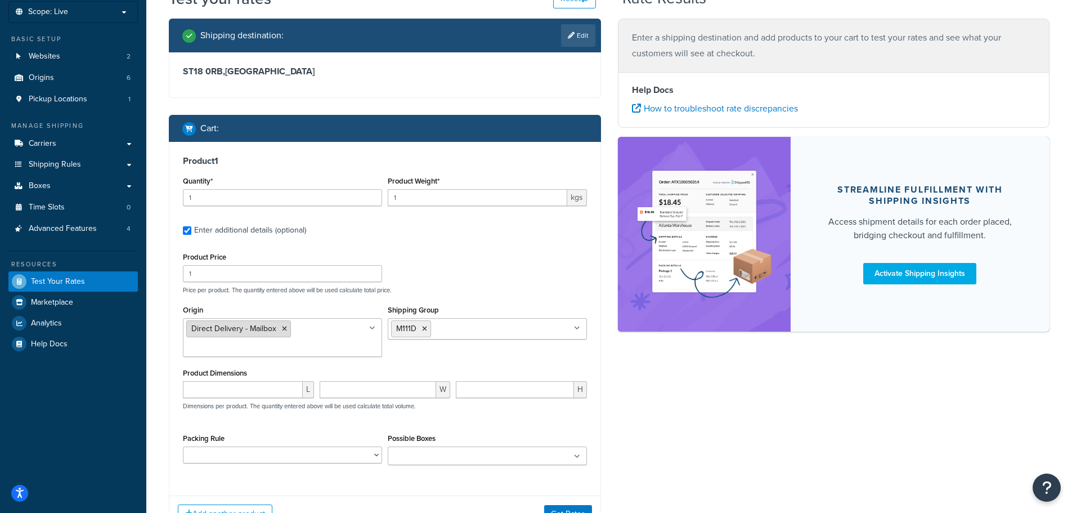
click at [283, 326] on icon at bounding box center [284, 328] width 5 height 7
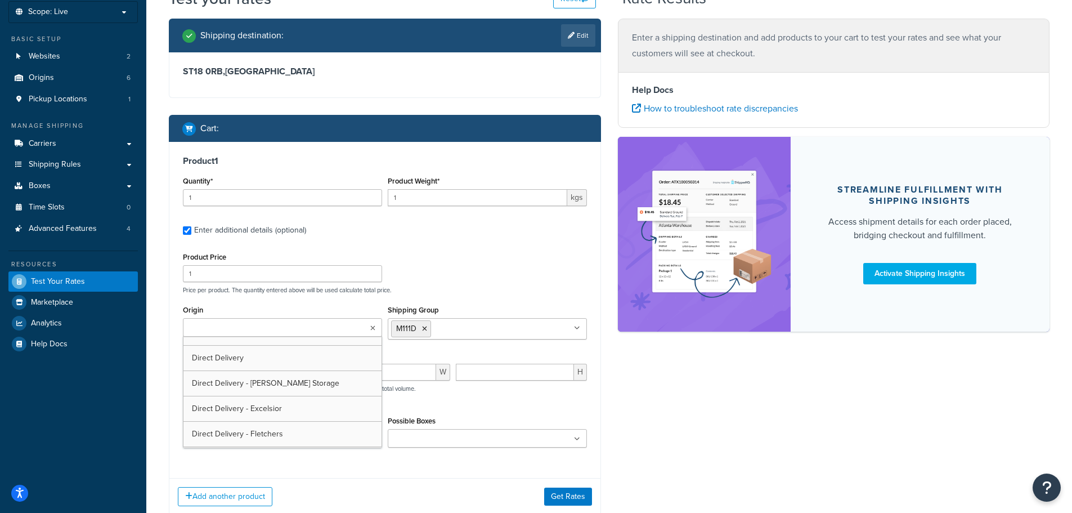
click at [510, 329] on input "Shipping Group" at bounding box center [484, 328] width 100 height 12
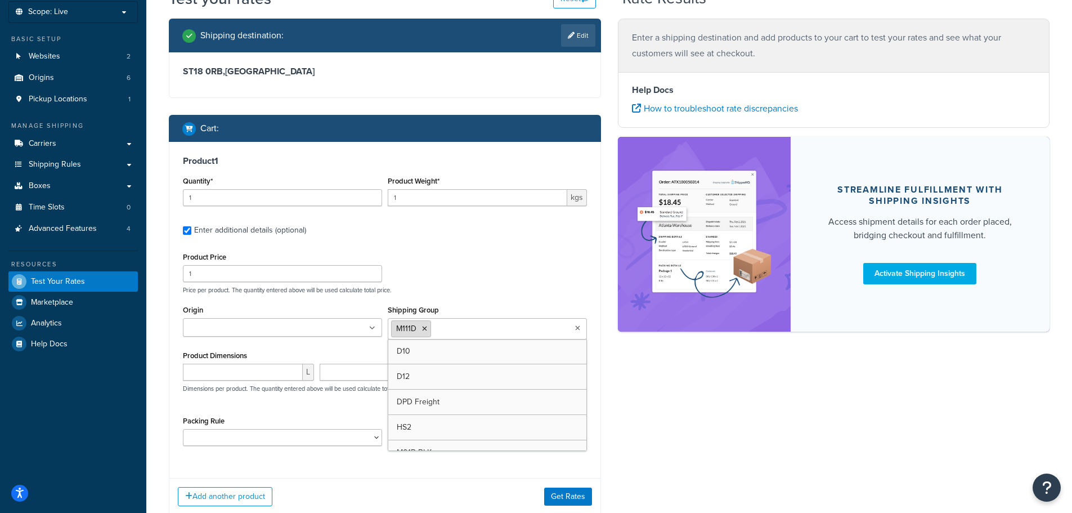
click at [422, 327] on icon at bounding box center [424, 328] width 5 height 7
click at [473, 252] on div "Product Price 1 Price per product. The quantity entered above will be used calc…" at bounding box center [385, 271] width 410 height 44
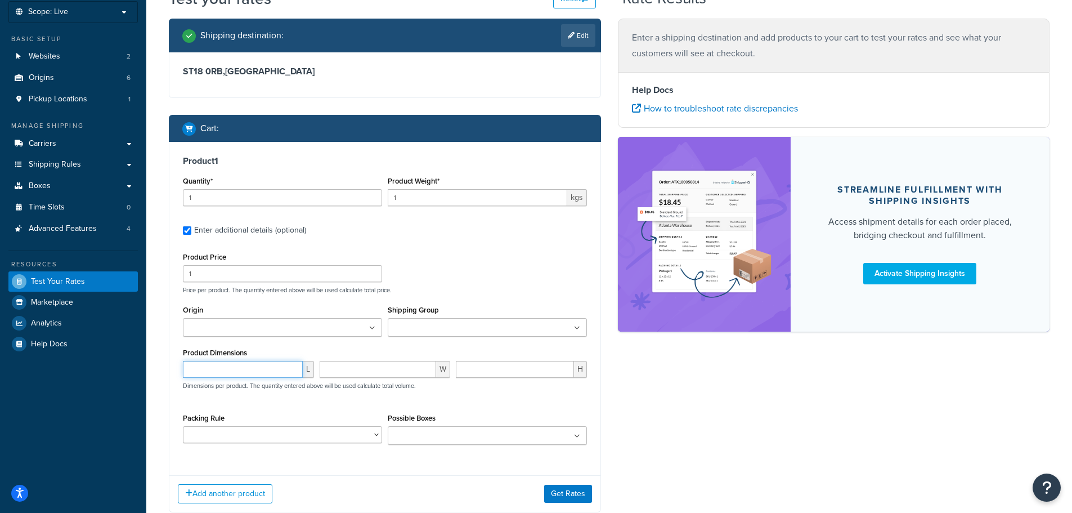
click at [248, 367] on input "number" at bounding box center [243, 369] width 120 height 17
type input "40"
type input "30"
type input "20"
click at [572, 492] on button "Get Rates" at bounding box center [568, 493] width 48 height 18
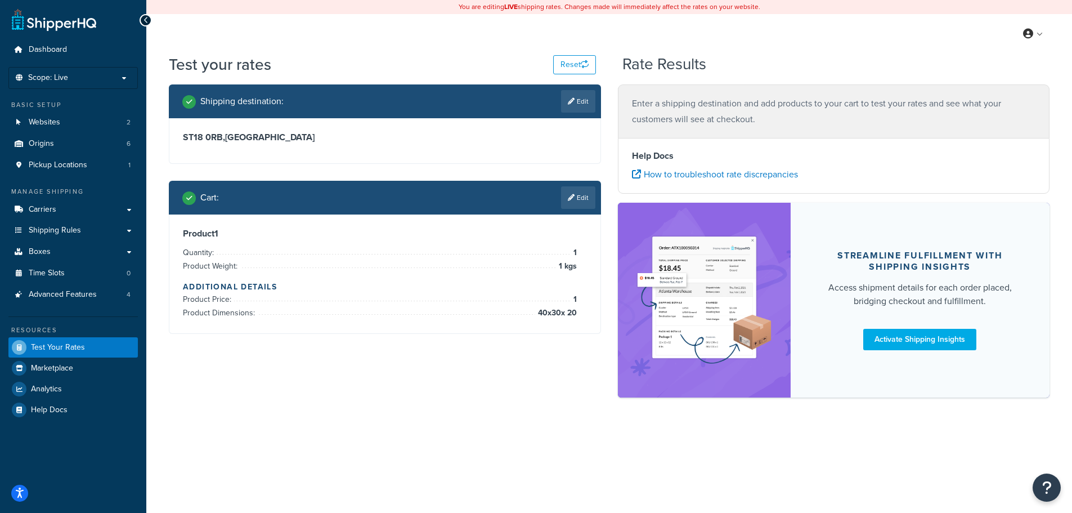
scroll to position [0, 0]
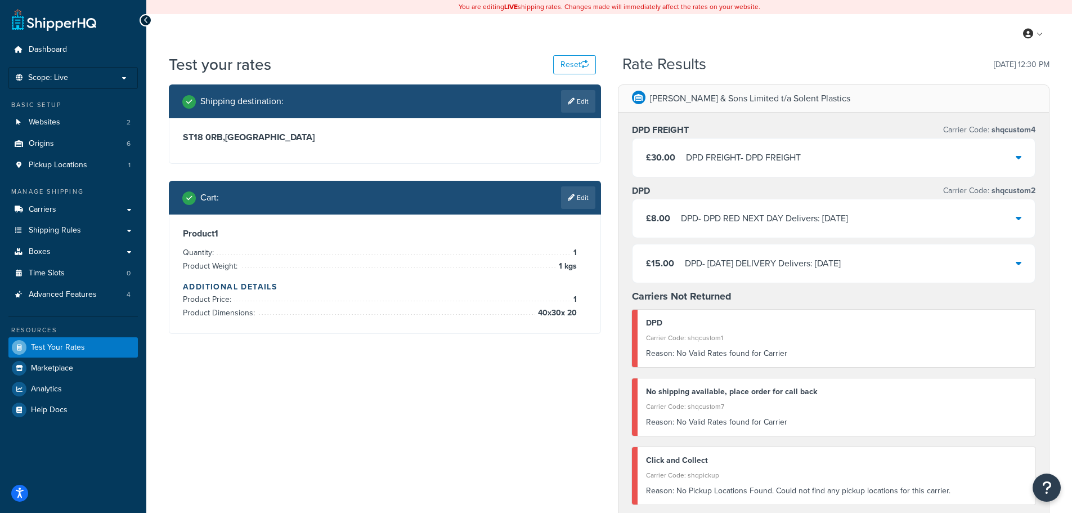
click at [748, 155] on div "DPD FREIGHT - DPD FREIGHT" at bounding box center [743, 158] width 115 height 16
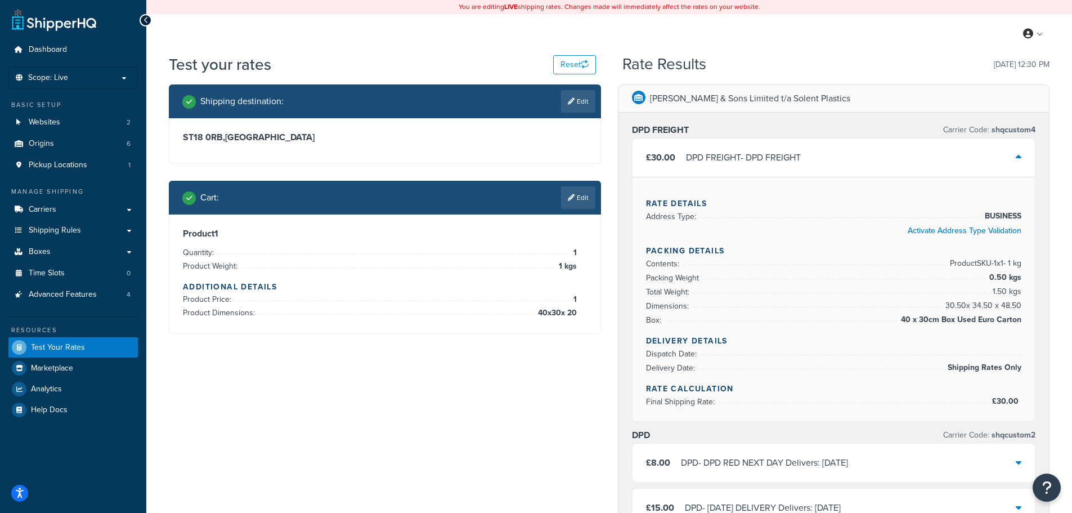
click at [748, 155] on div "DPD FREIGHT - DPD FREIGHT" at bounding box center [743, 158] width 115 height 16
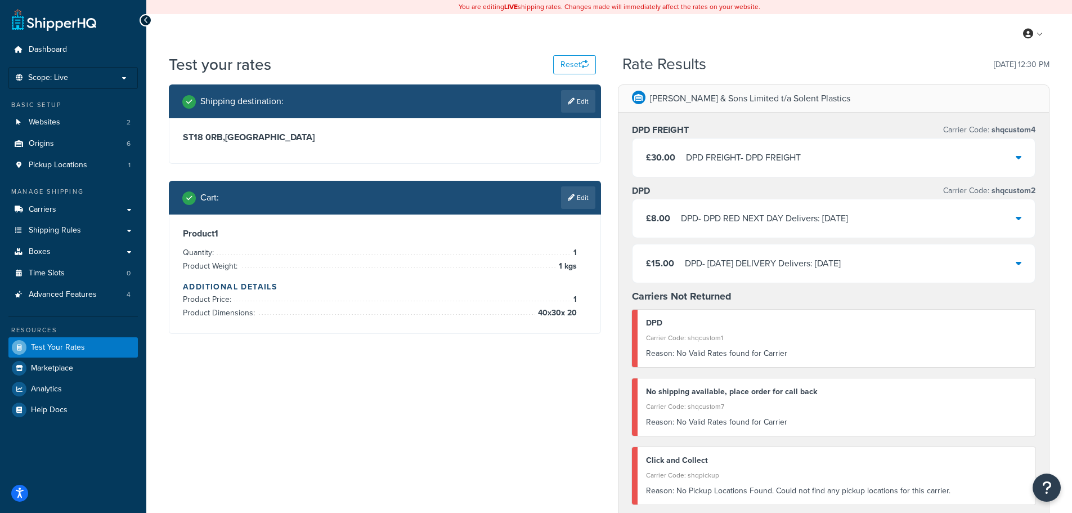
click at [740, 223] on div "DPD - DPD RED NEXT DAY Delivers: [DATE]" at bounding box center [764, 218] width 167 height 16
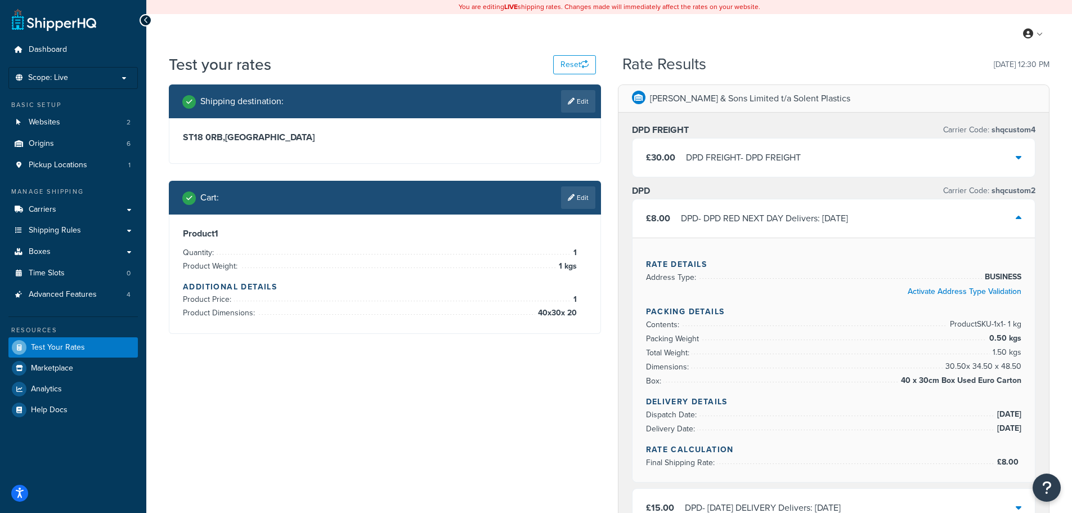
click at [739, 226] on div "DPD - DPD RED NEXT DAY Delivers: [DATE]" at bounding box center [764, 218] width 167 height 16
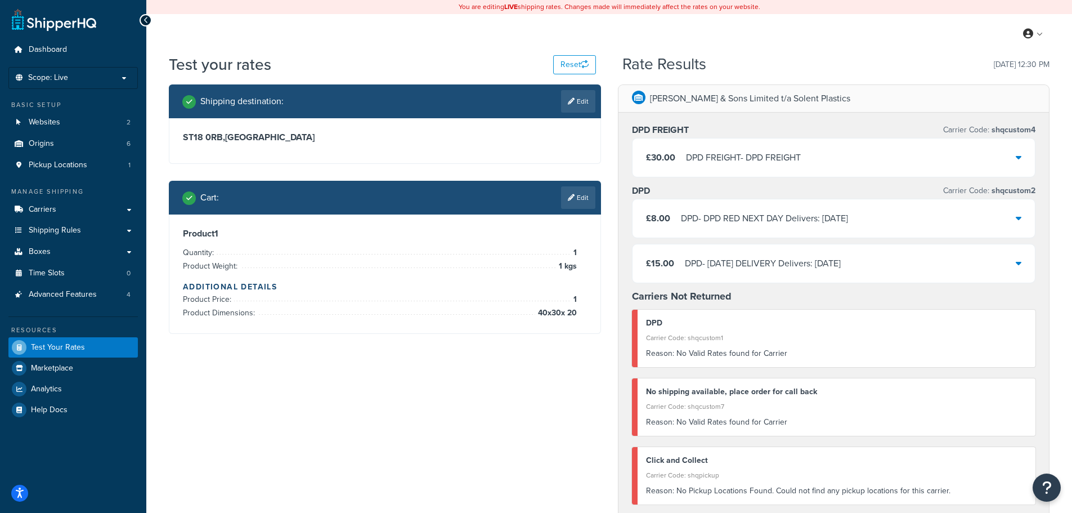
click at [761, 218] on div "DPD - DPD RED NEXT DAY Delivers: [DATE]" at bounding box center [764, 218] width 167 height 16
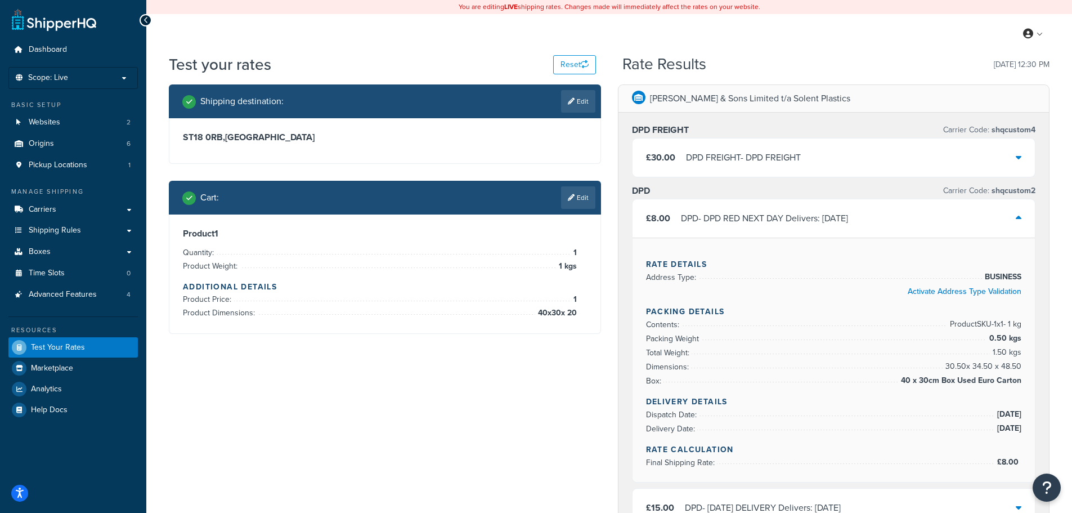
click at [761, 218] on div "DPD - DPD RED NEXT DAY Delivers: [DATE]" at bounding box center [764, 218] width 167 height 16
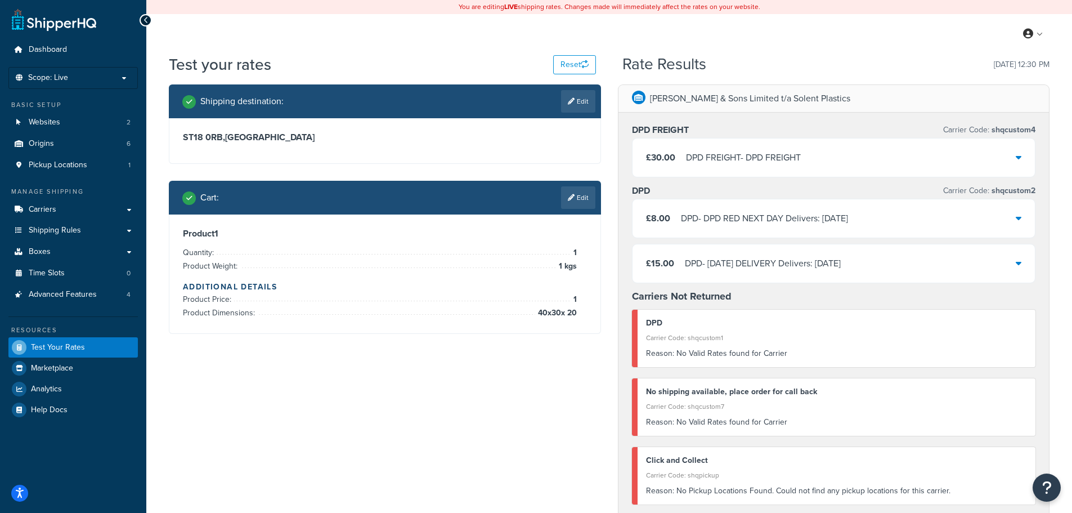
click at [779, 166] on div "£30.00 DPD FREIGHT - DPD FREIGHT" at bounding box center [833, 157] width 403 height 38
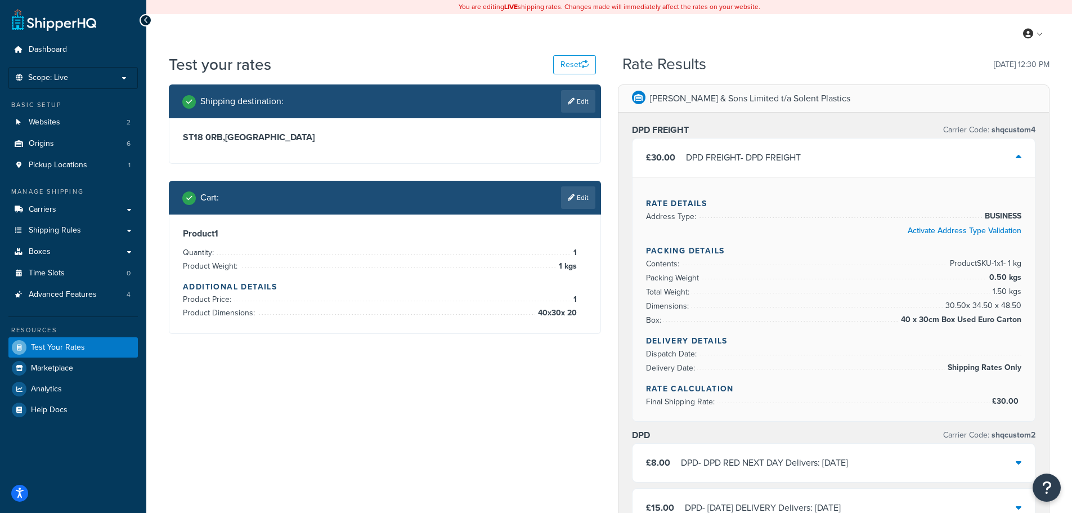
click at [772, 155] on div "DPD FREIGHT - DPD FREIGHT" at bounding box center [743, 158] width 115 height 16
